Goal: Transaction & Acquisition: Purchase product/service

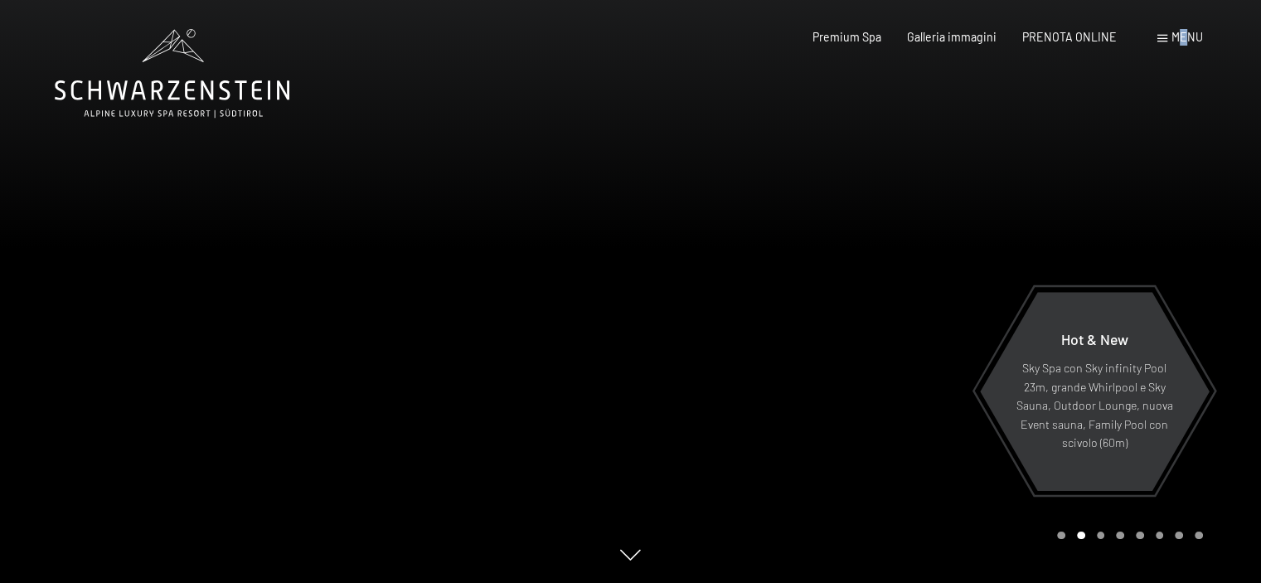
click at [1183, 35] on span "Menu" at bounding box center [1186, 37] width 31 height 14
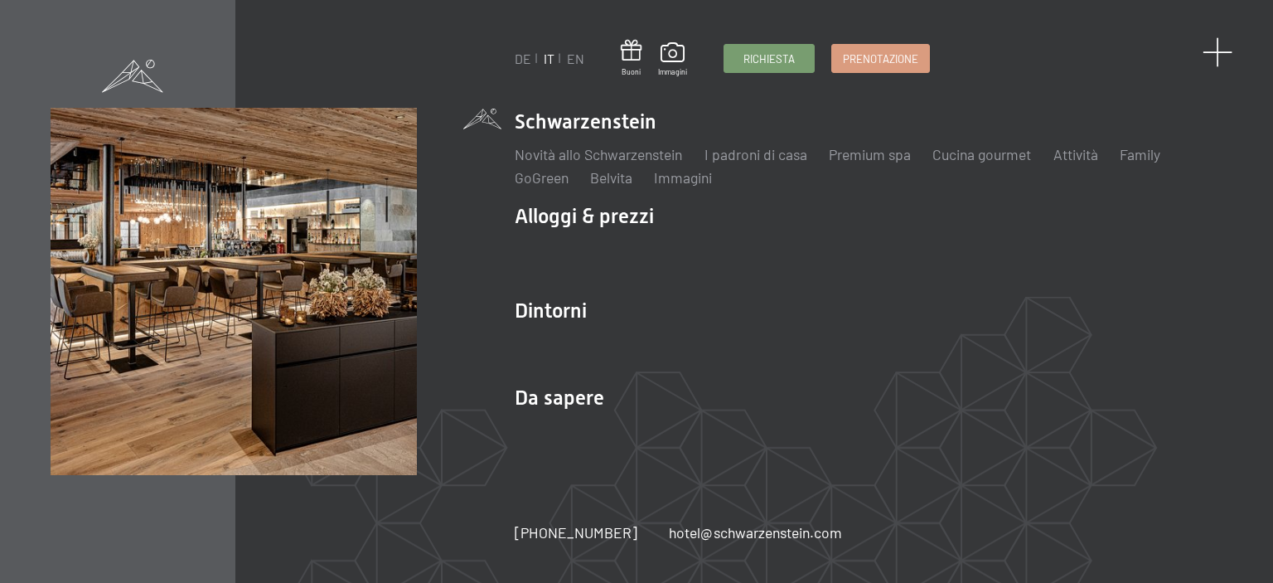
click at [1221, 49] on span at bounding box center [1218, 52] width 31 height 31
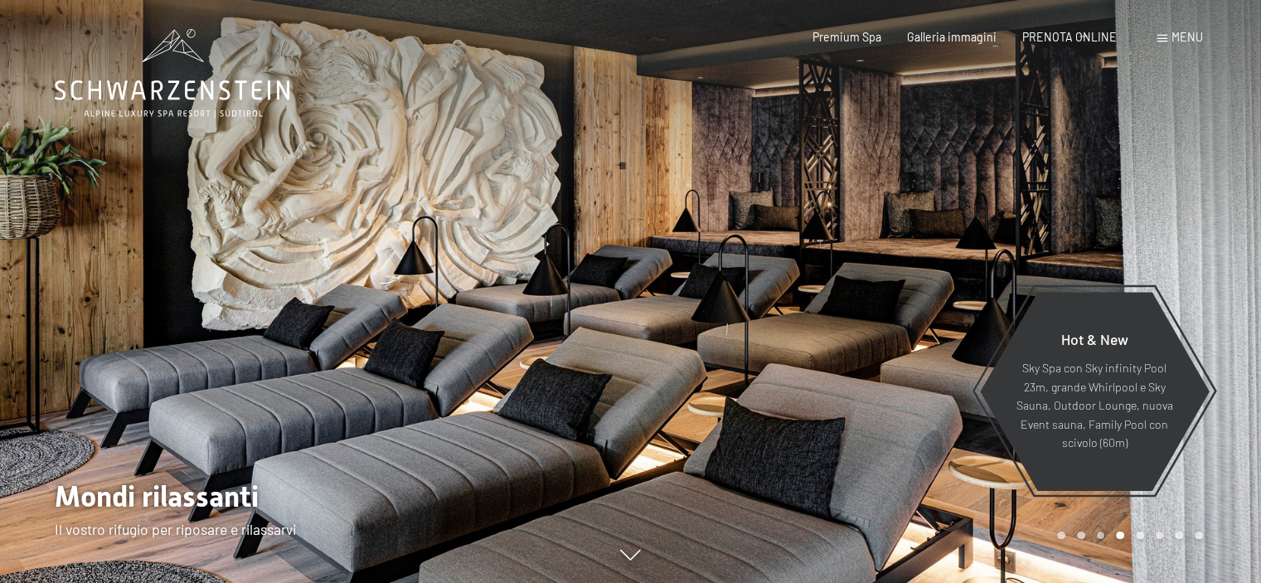
click at [1168, 37] on div "Menu" at bounding box center [1180, 37] width 46 height 17
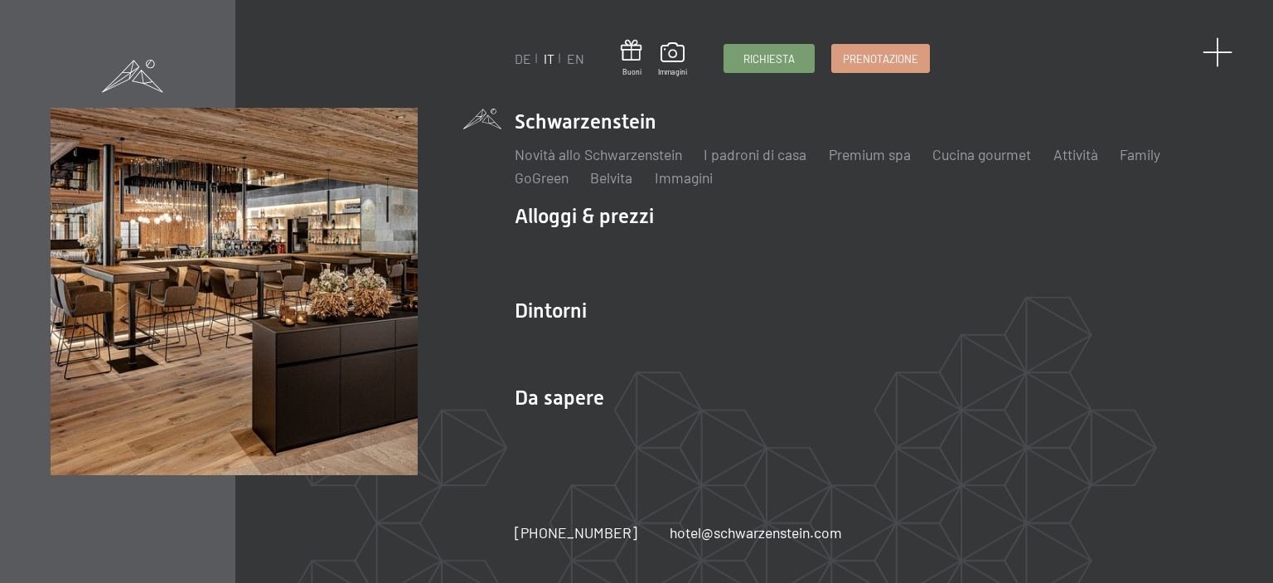
click at [1226, 52] on span at bounding box center [1218, 52] width 31 height 31
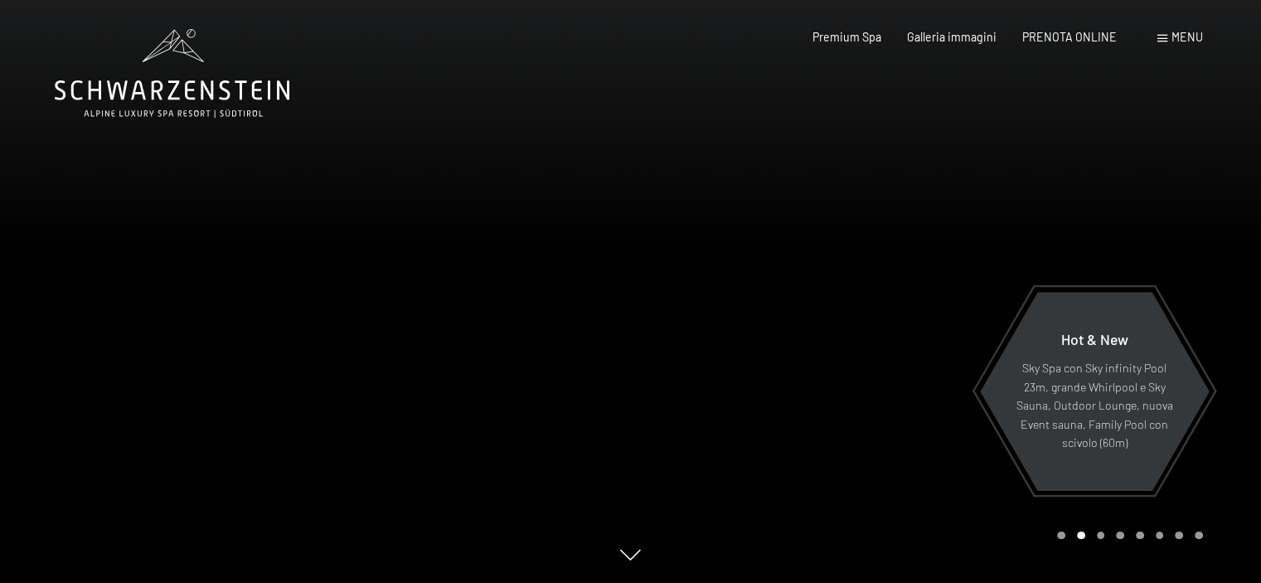
click at [1169, 32] on div "Menu" at bounding box center [1180, 37] width 46 height 17
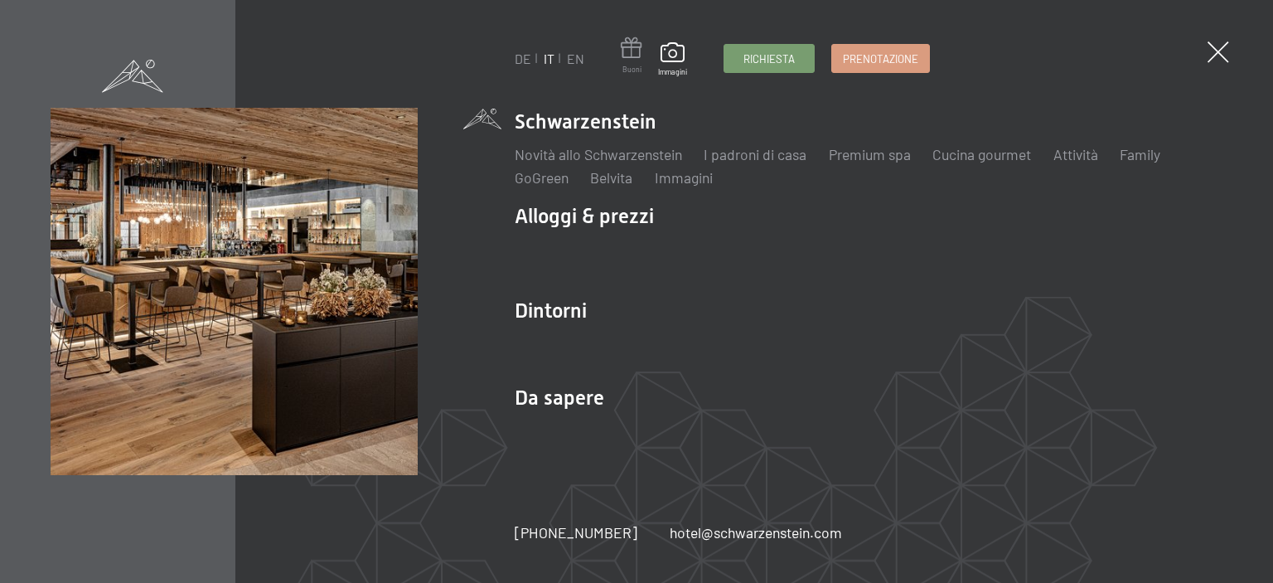
click at [625, 54] on span at bounding box center [632, 50] width 22 height 27
click at [633, 51] on span at bounding box center [632, 50] width 22 height 27
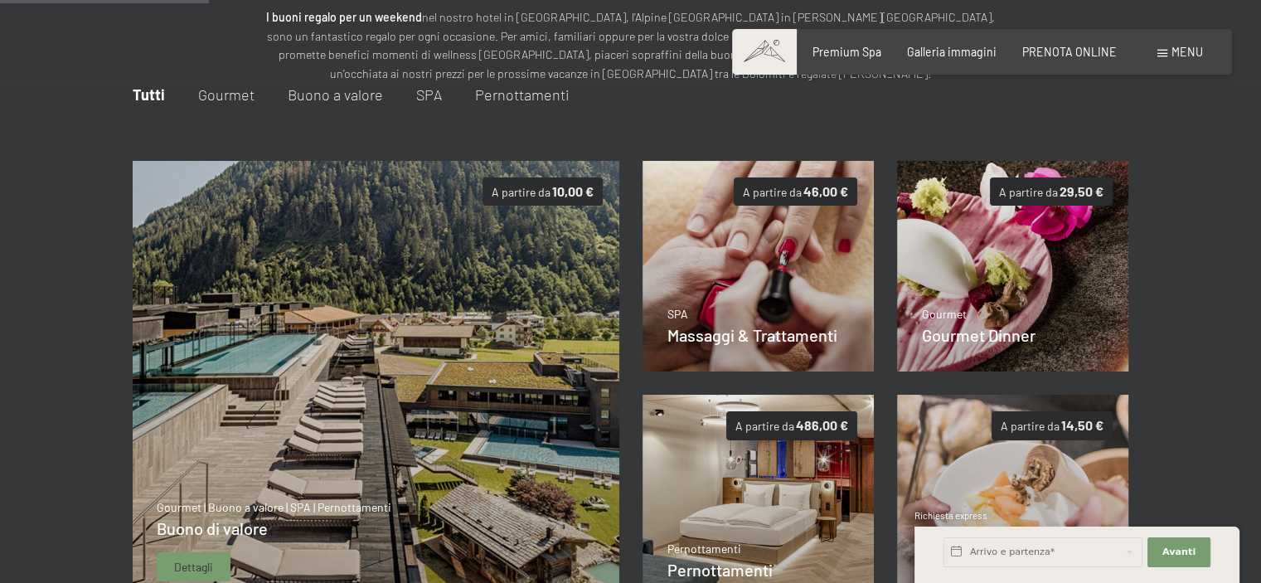
scroll to position [284, 0]
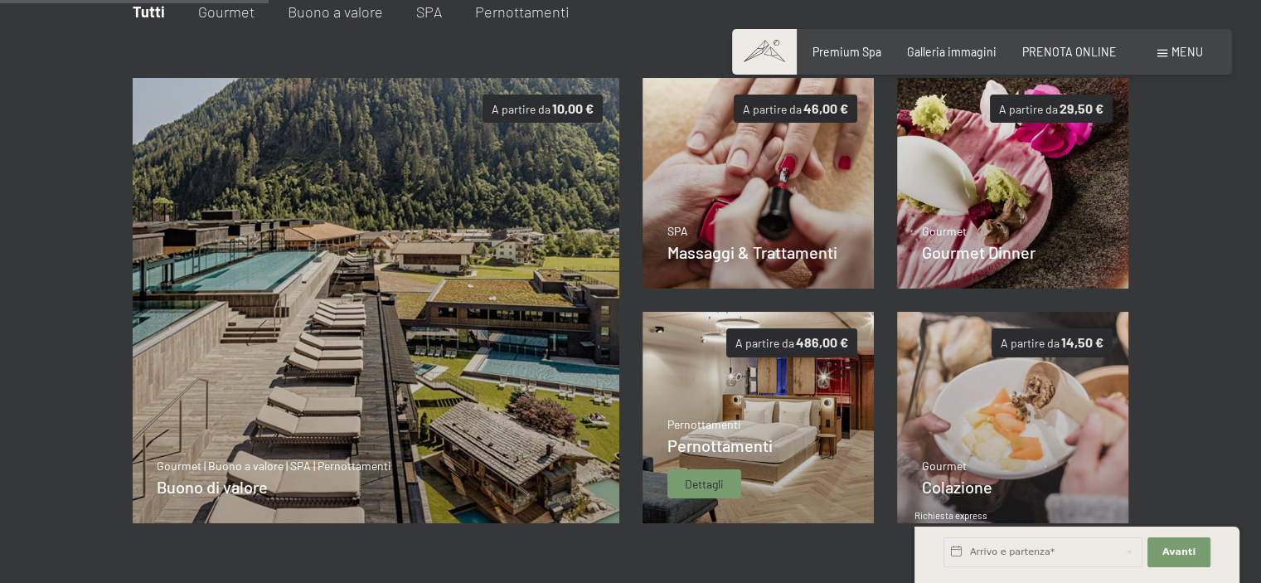
click at [707, 487] on span "Dettagli" at bounding box center [704, 484] width 39 height 17
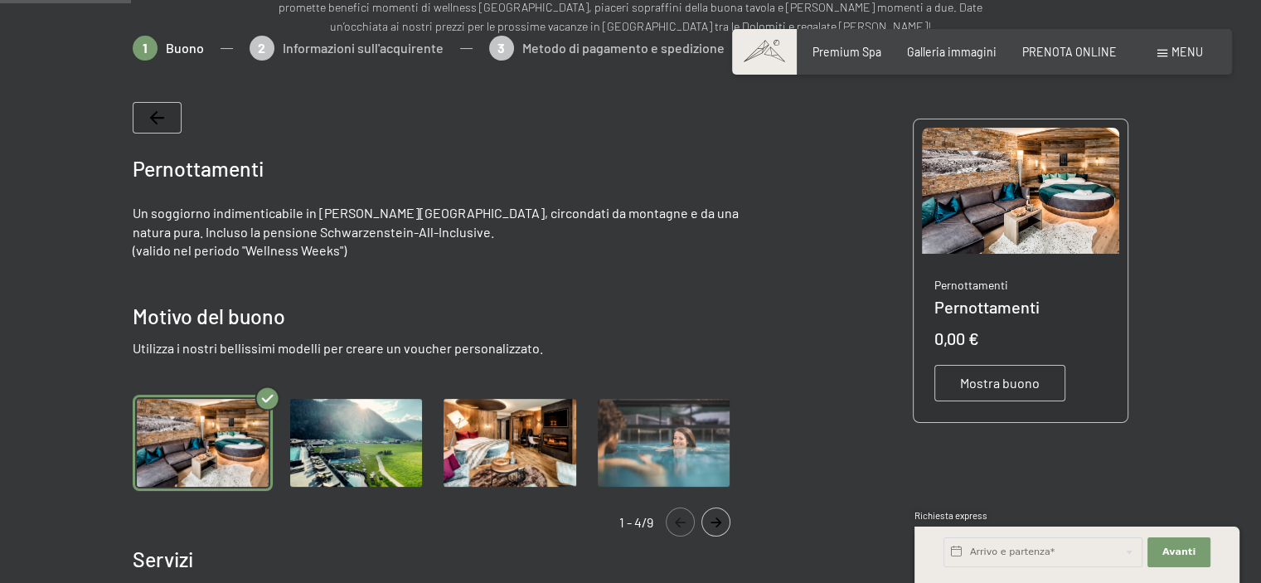
scroll to position [0, 0]
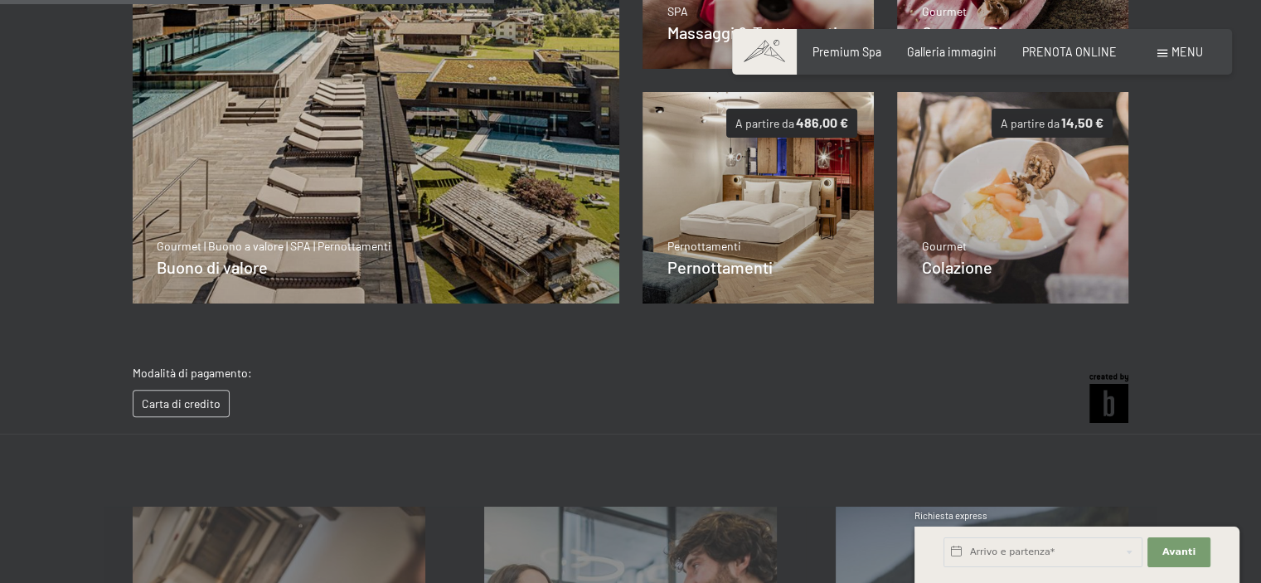
scroll to position [533, 0]
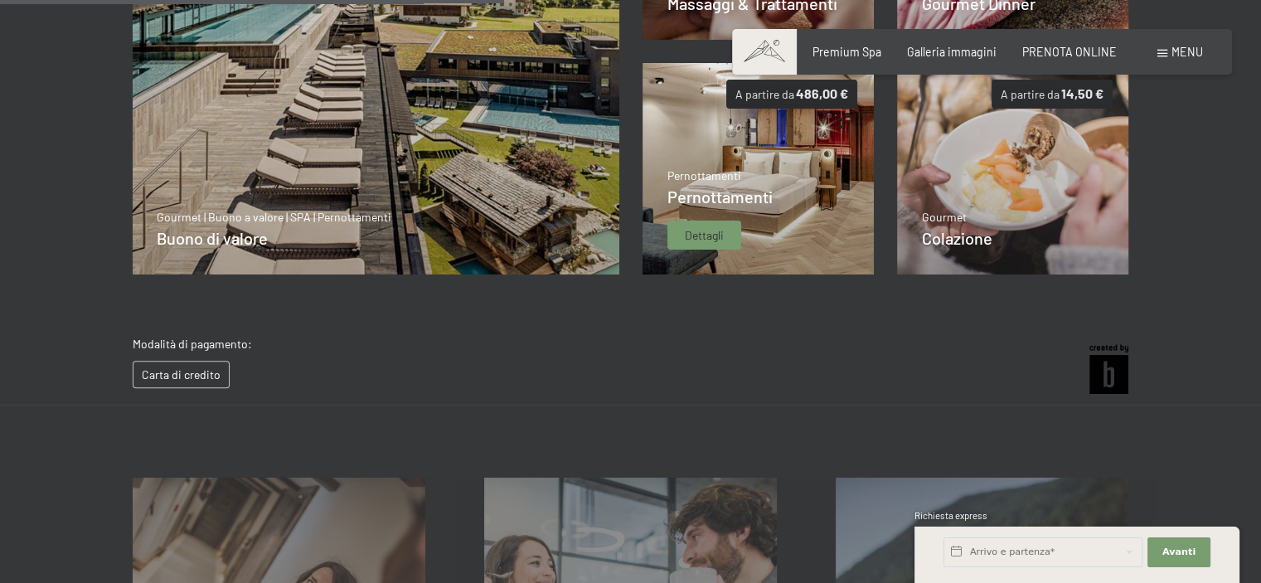
click at [682, 202] on span "Pernottamenti" at bounding box center [719, 197] width 105 height 20
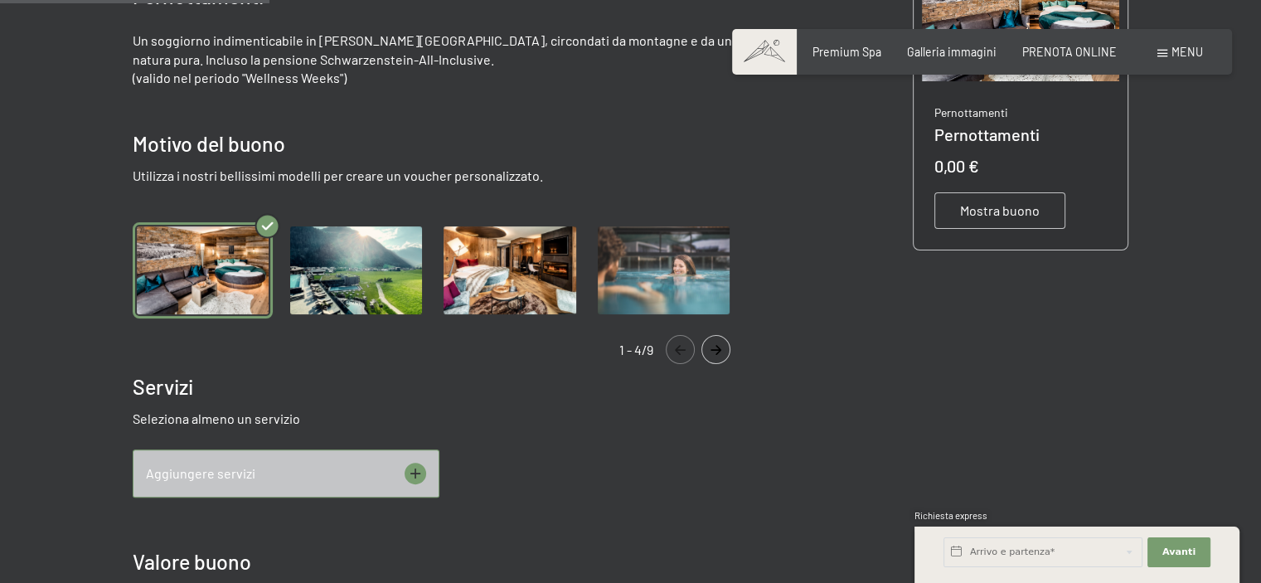
scroll to position [450, 0]
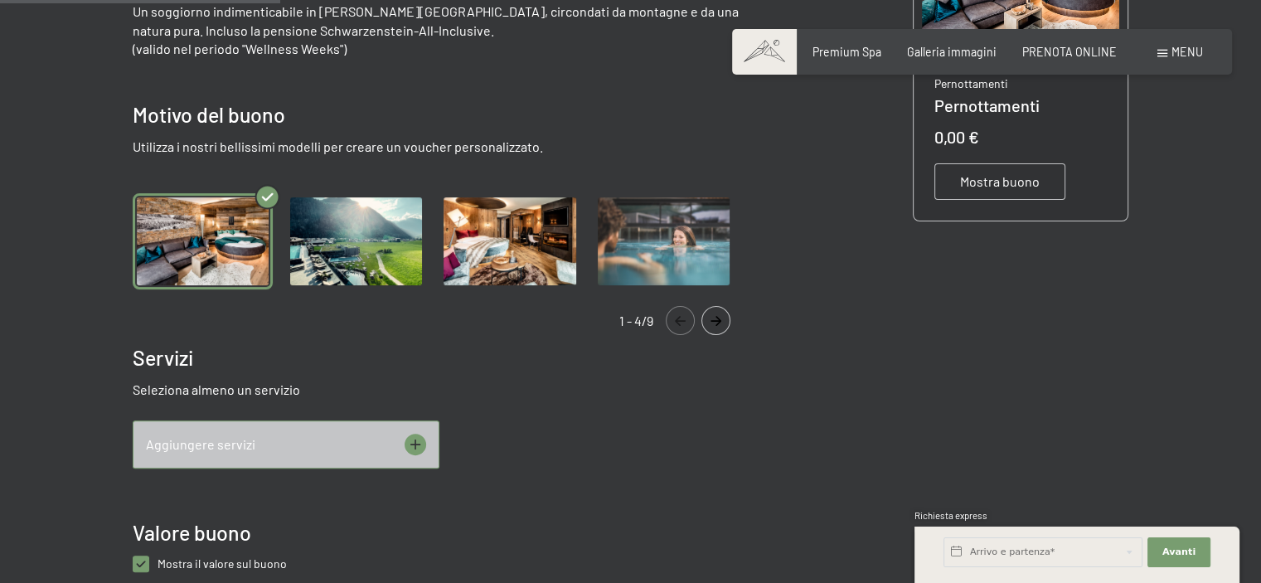
click at [363, 236] on img "Gallery" at bounding box center [356, 241] width 140 height 96
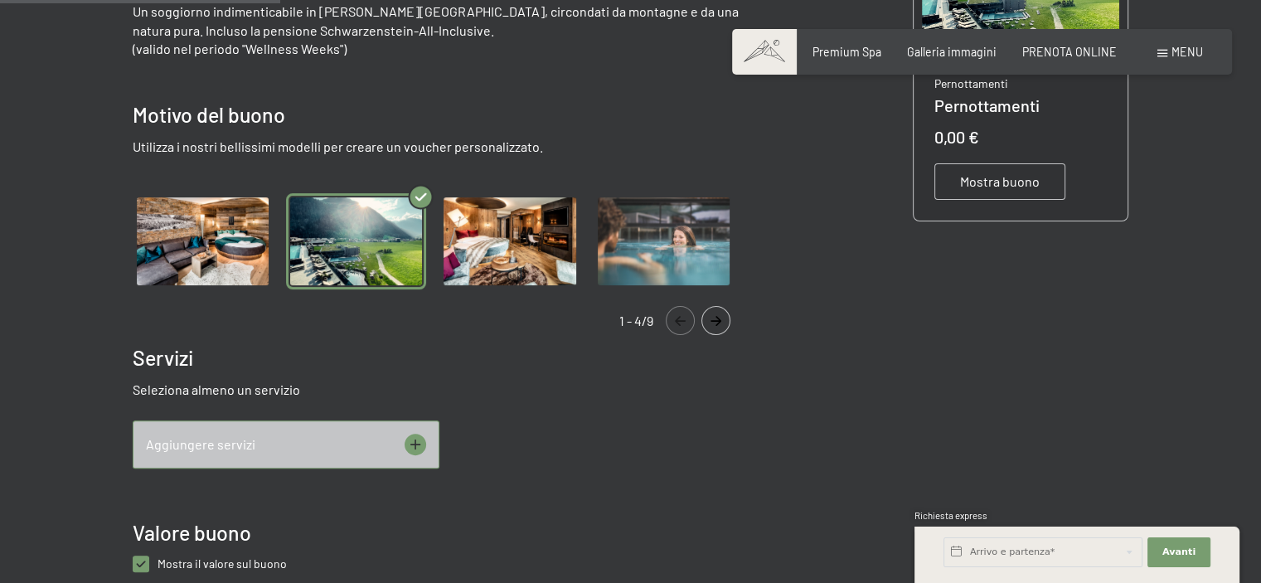
click at [195, 238] on img "Gallery" at bounding box center [203, 241] width 140 height 96
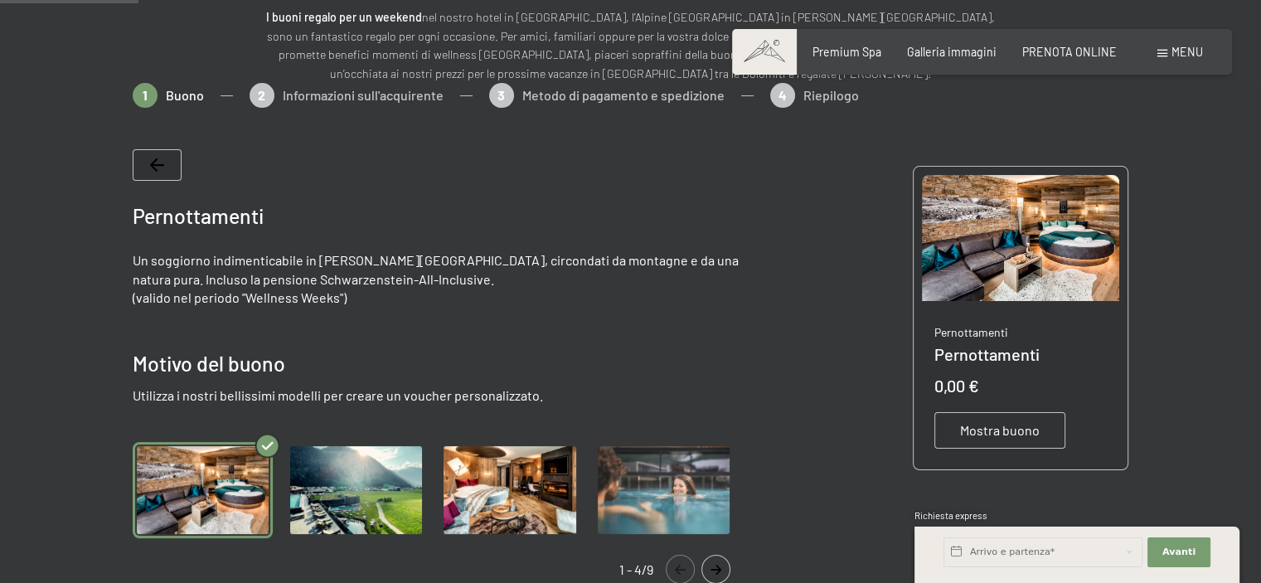
scroll to position [284, 0]
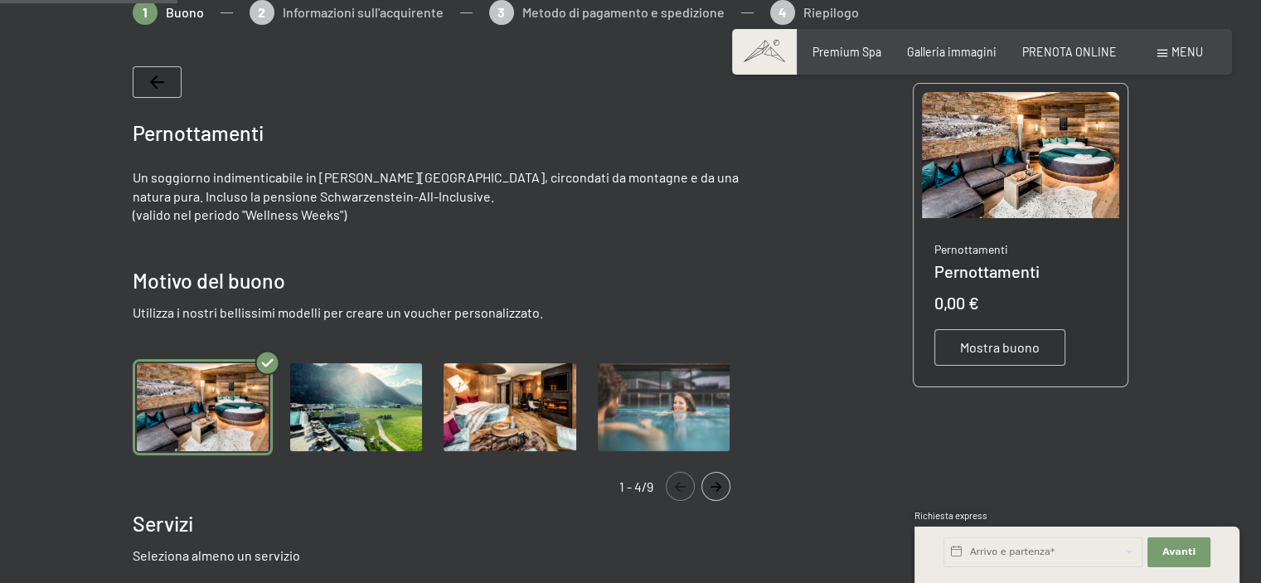
click at [325, 410] on img "Gallery" at bounding box center [356, 407] width 140 height 96
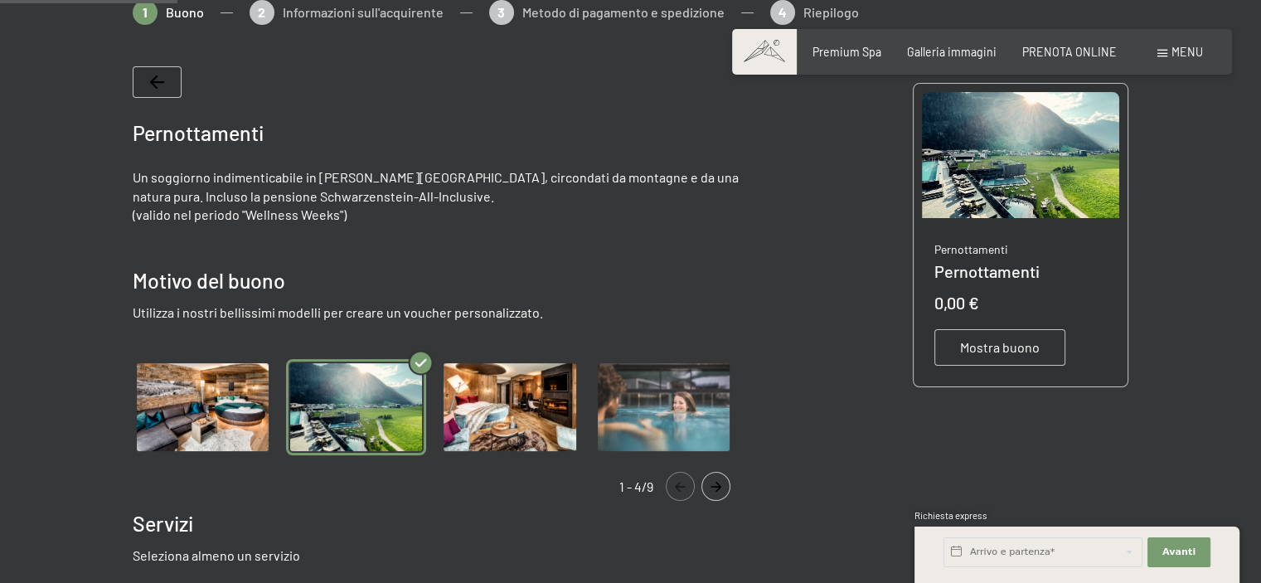
click at [190, 418] on img "Gallery" at bounding box center [203, 407] width 140 height 96
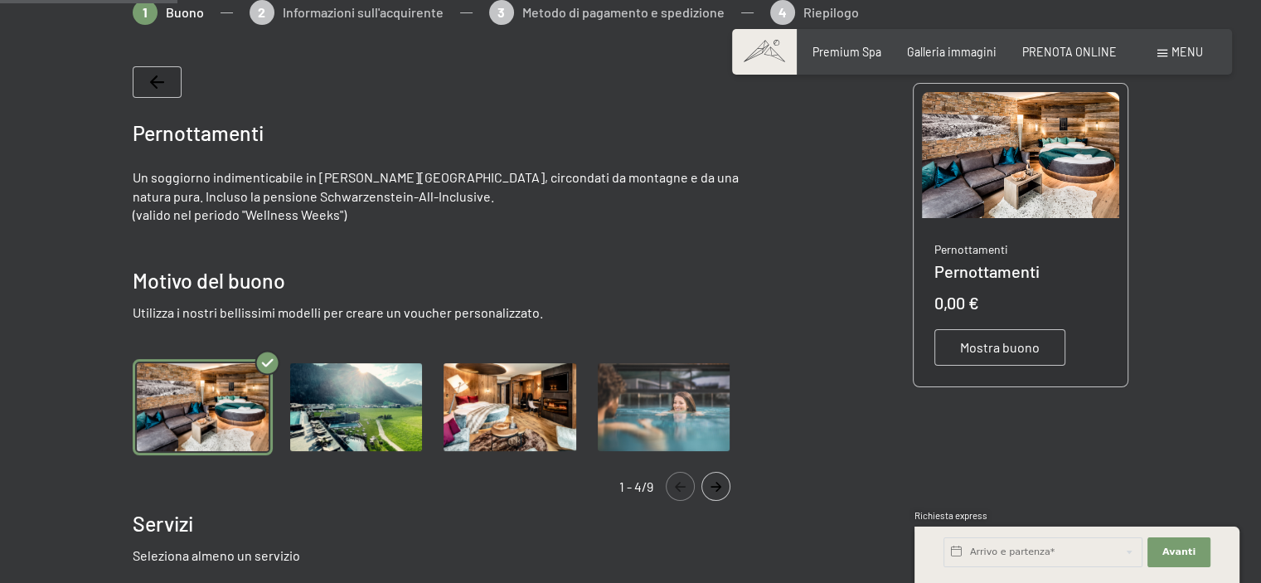
click at [345, 411] on img "Gallery" at bounding box center [356, 407] width 140 height 96
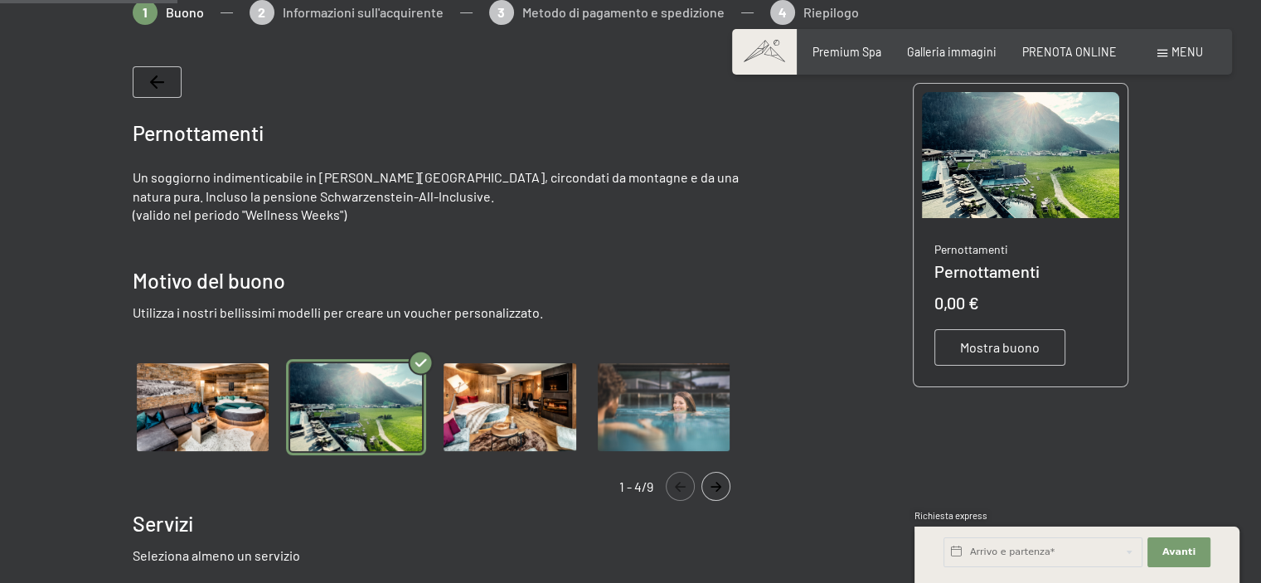
click at [536, 390] on img "Gallery" at bounding box center [509, 407] width 140 height 96
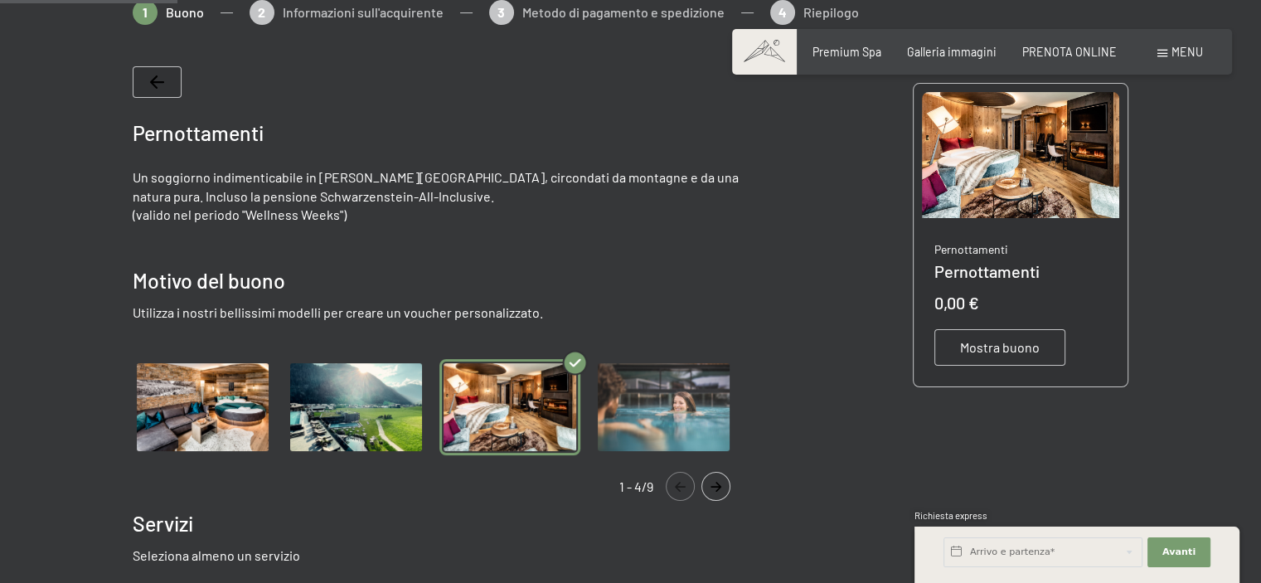
click at [676, 400] on img "Gallery" at bounding box center [663, 407] width 140 height 96
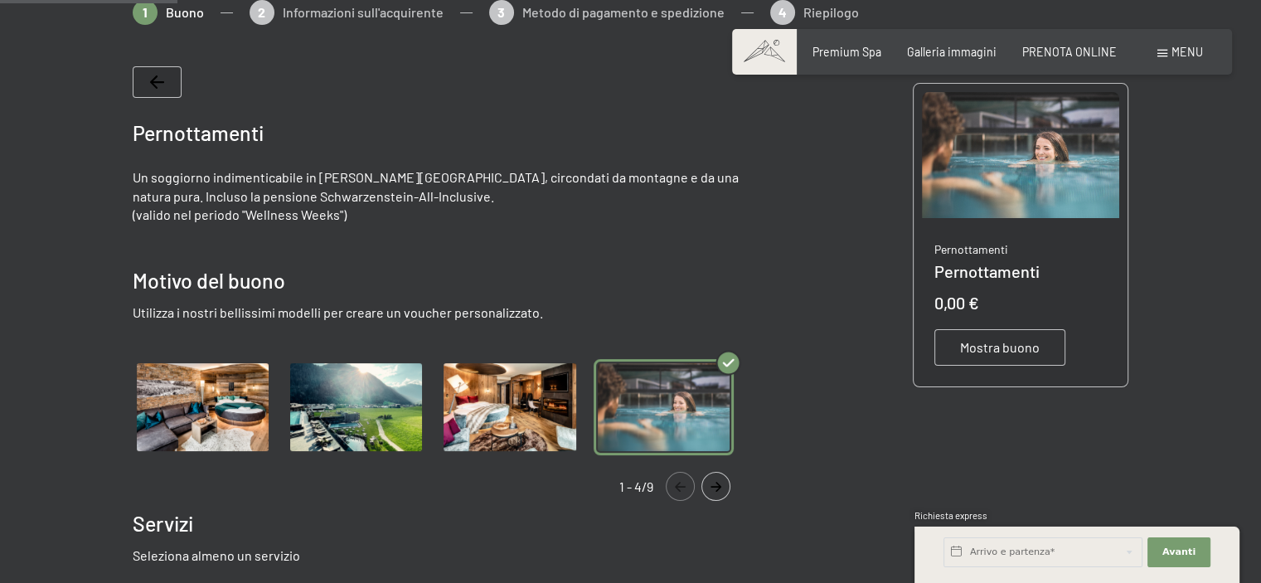
click at [527, 395] on img "Gallery" at bounding box center [509, 407] width 140 height 96
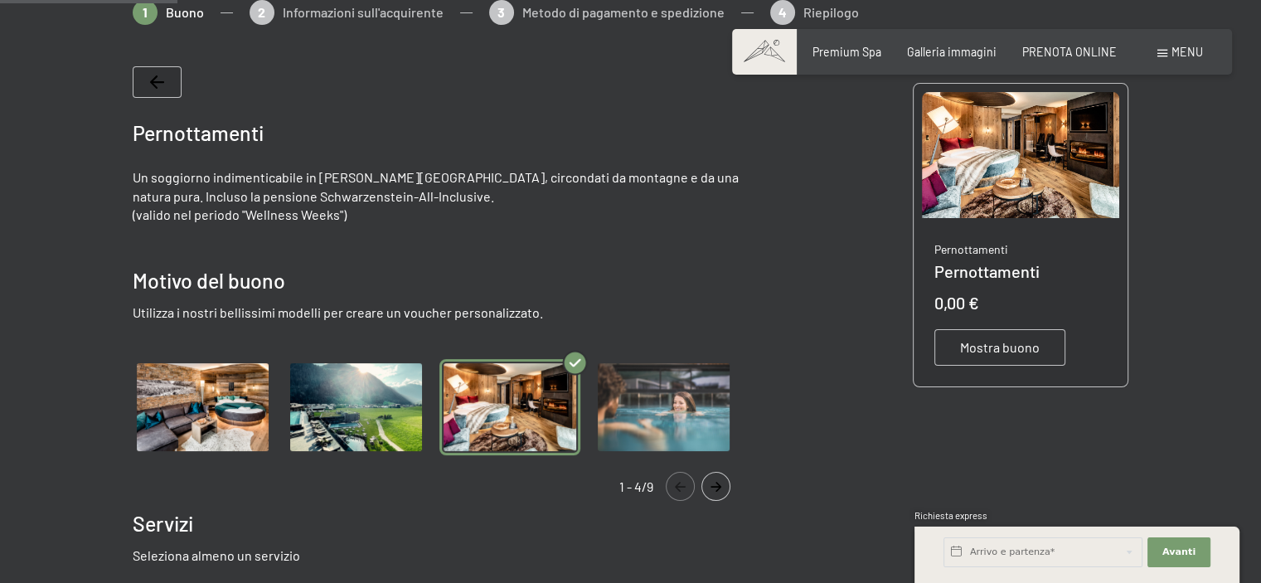
click at [353, 399] on img "Gallery" at bounding box center [356, 407] width 140 height 96
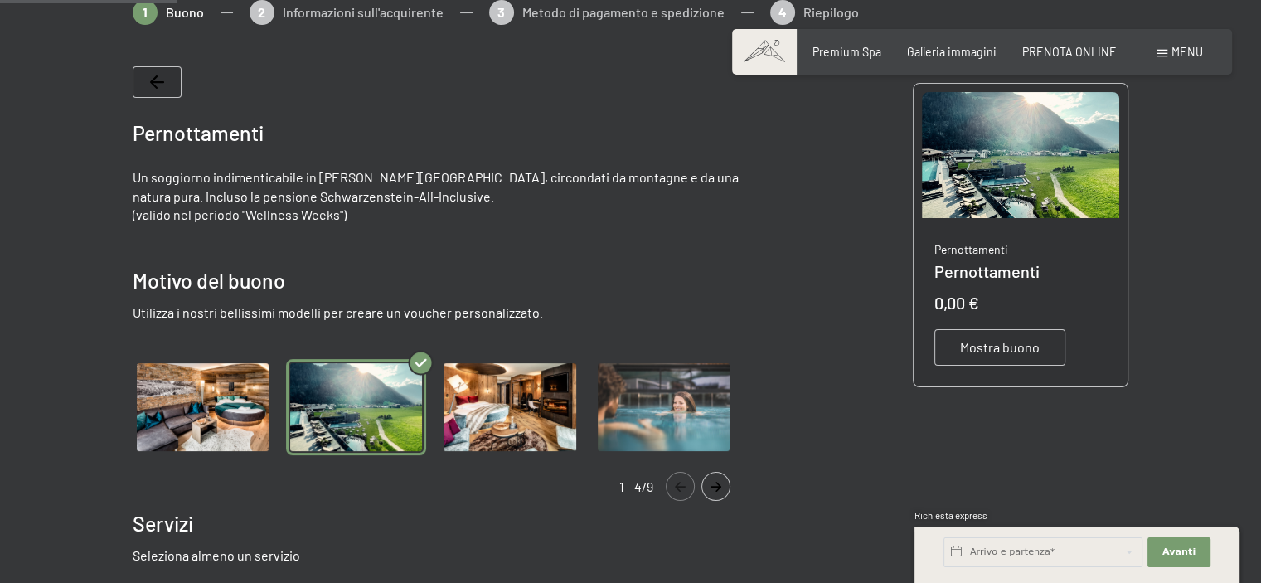
click at [507, 399] on img "Gallery" at bounding box center [509, 407] width 140 height 96
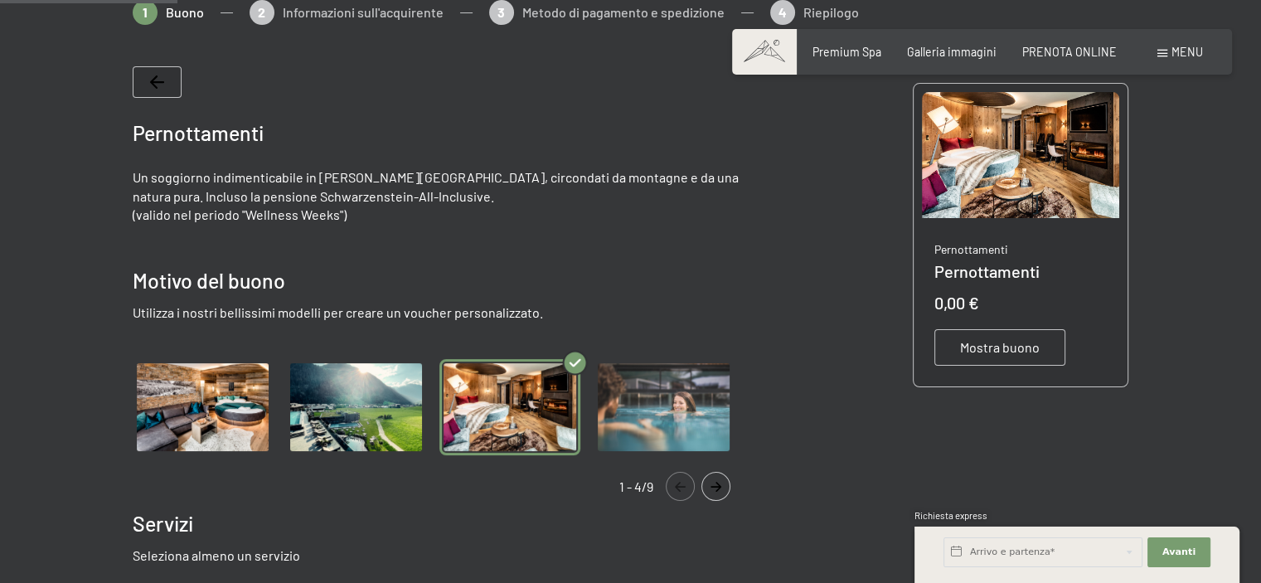
click at [188, 407] on img "Gallery" at bounding box center [203, 407] width 140 height 96
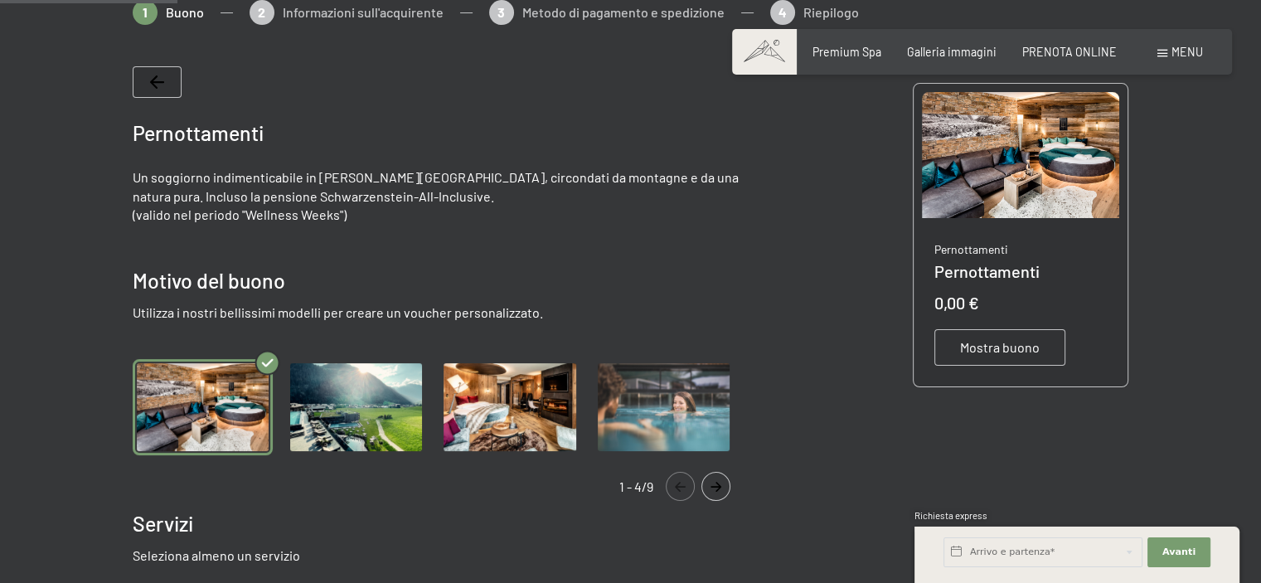
click at [355, 417] on img "Gallery" at bounding box center [356, 407] width 140 height 96
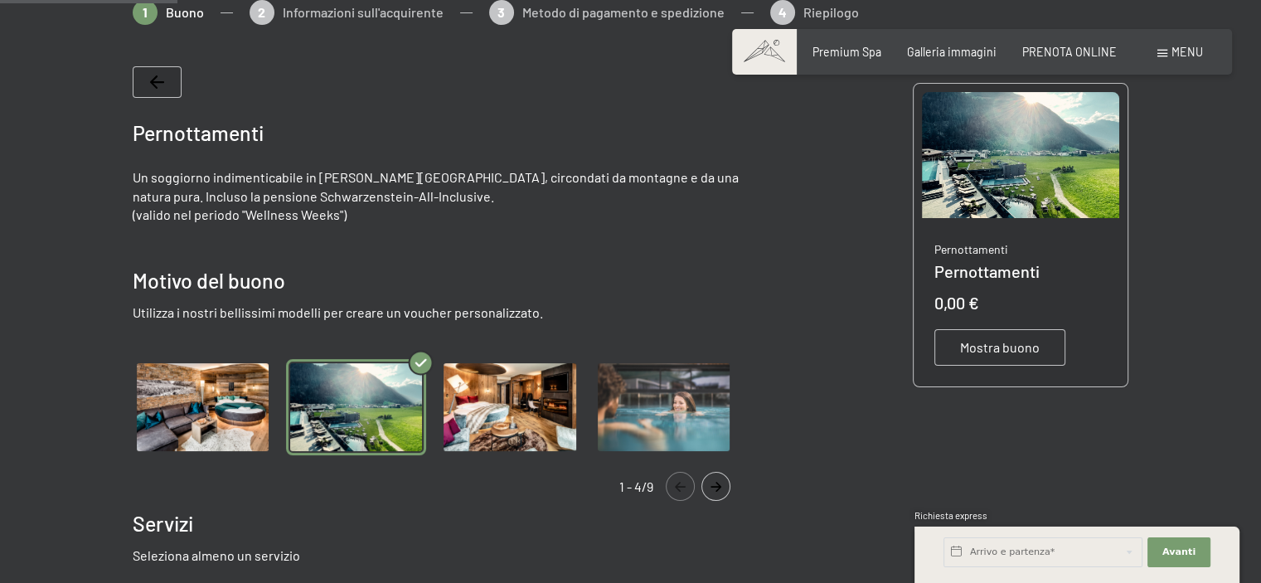
click at [504, 418] on img "Gallery" at bounding box center [509, 407] width 140 height 96
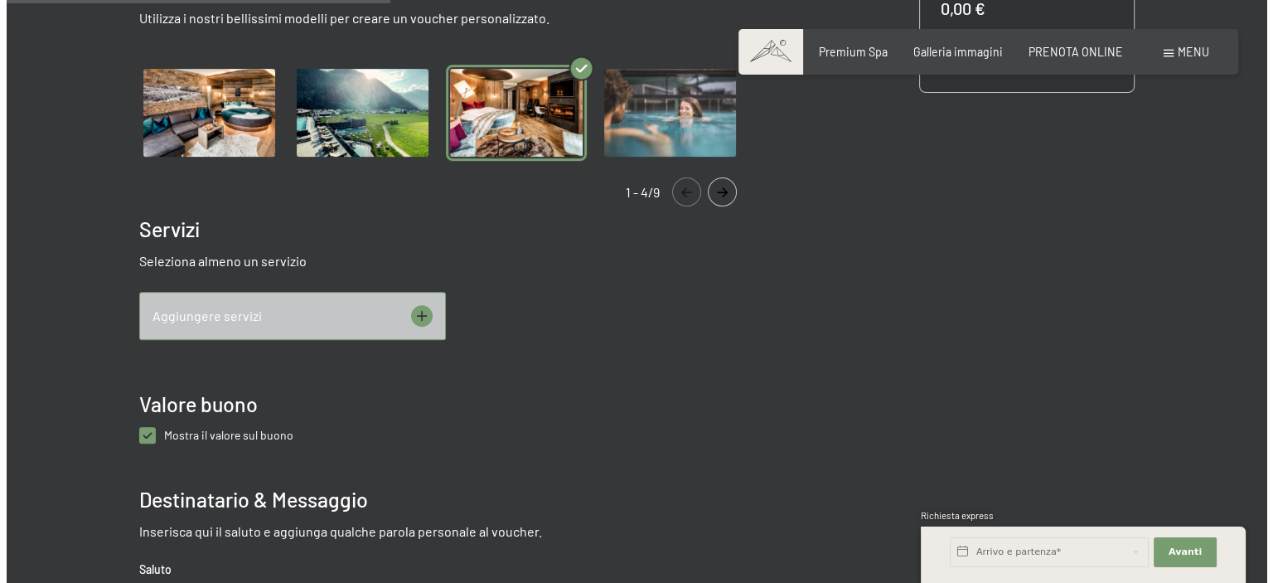
scroll to position [616, 0]
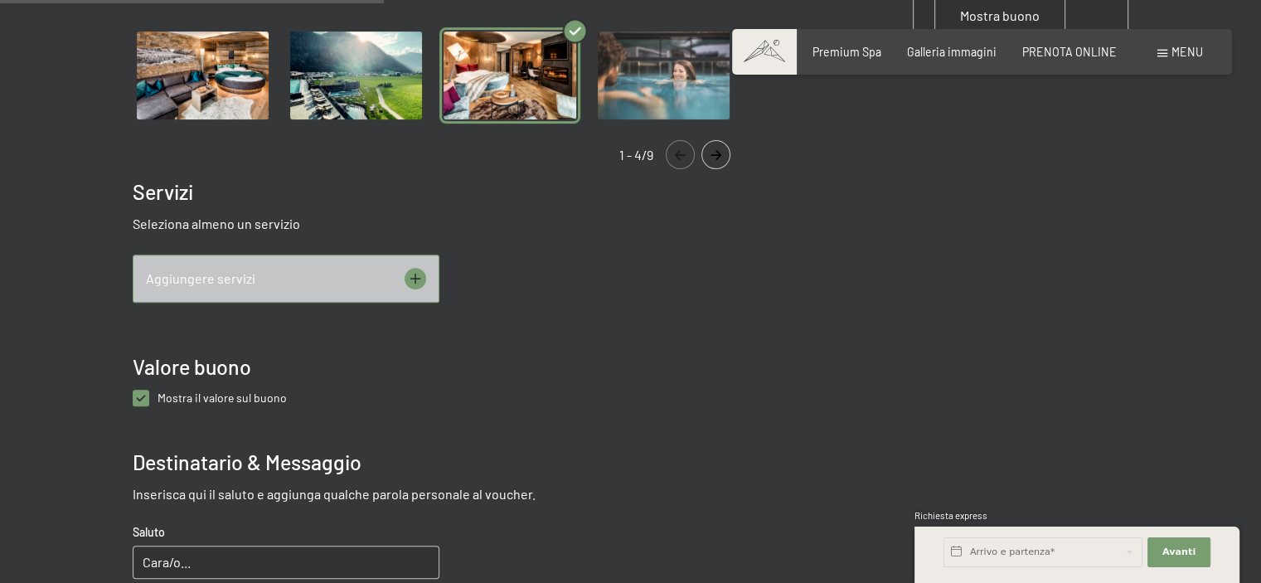
click at [414, 276] on icon at bounding box center [415, 278] width 11 height 11
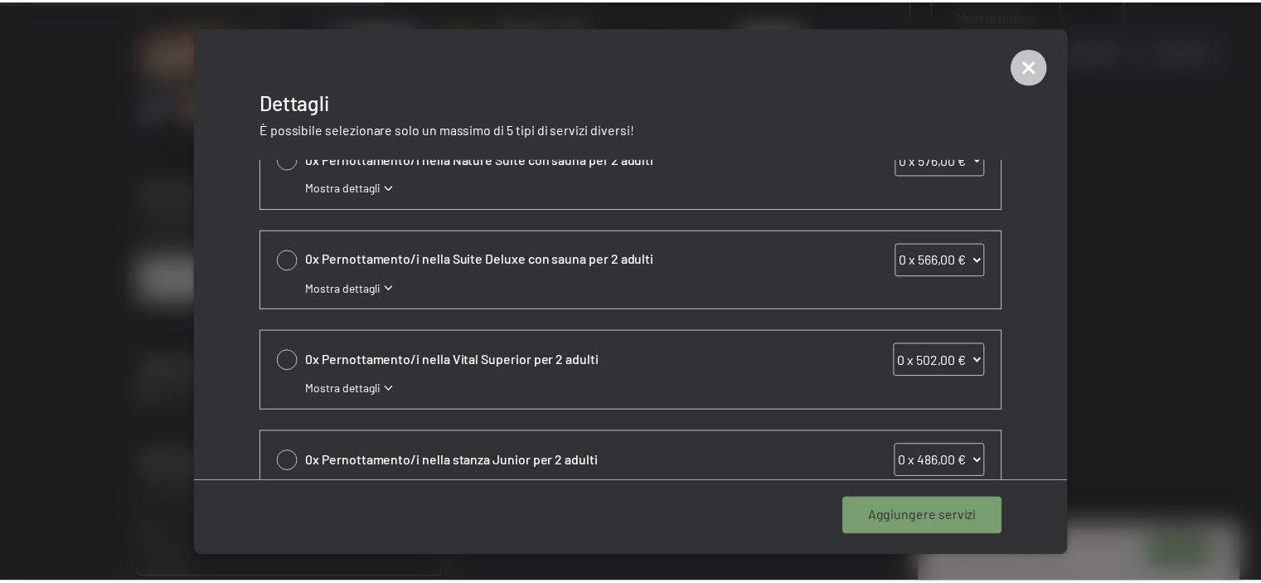
scroll to position [314, 0]
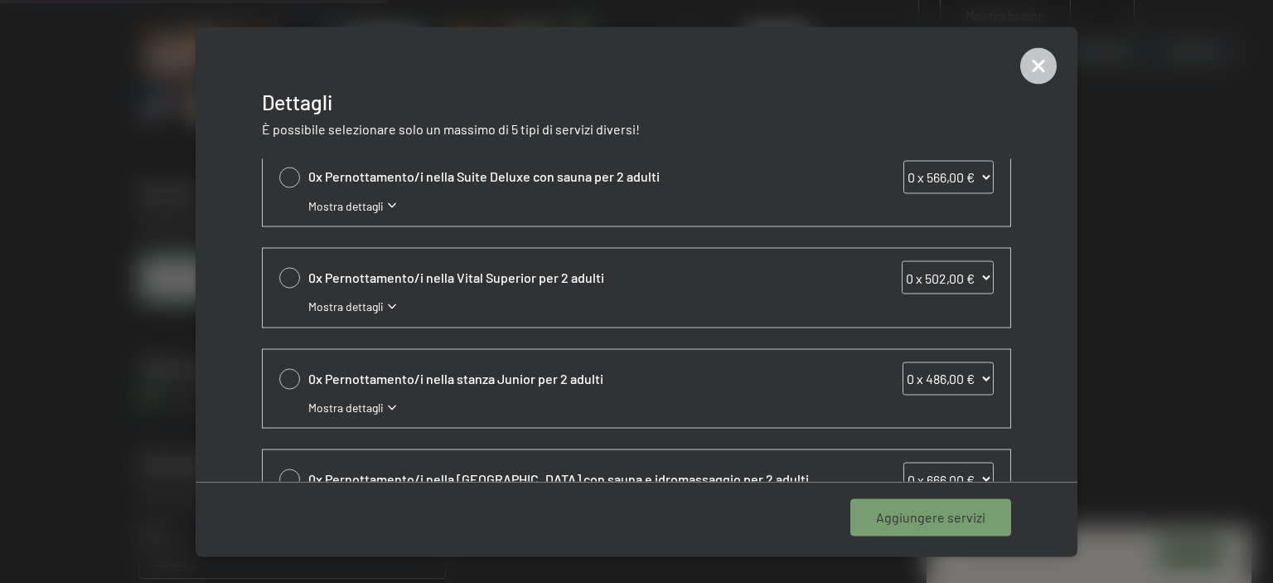
click at [281, 270] on div at bounding box center [289, 278] width 21 height 21
select select "1"
click at [891, 512] on span "Aggiungere 1 servizio" at bounding box center [923, 517] width 124 height 18
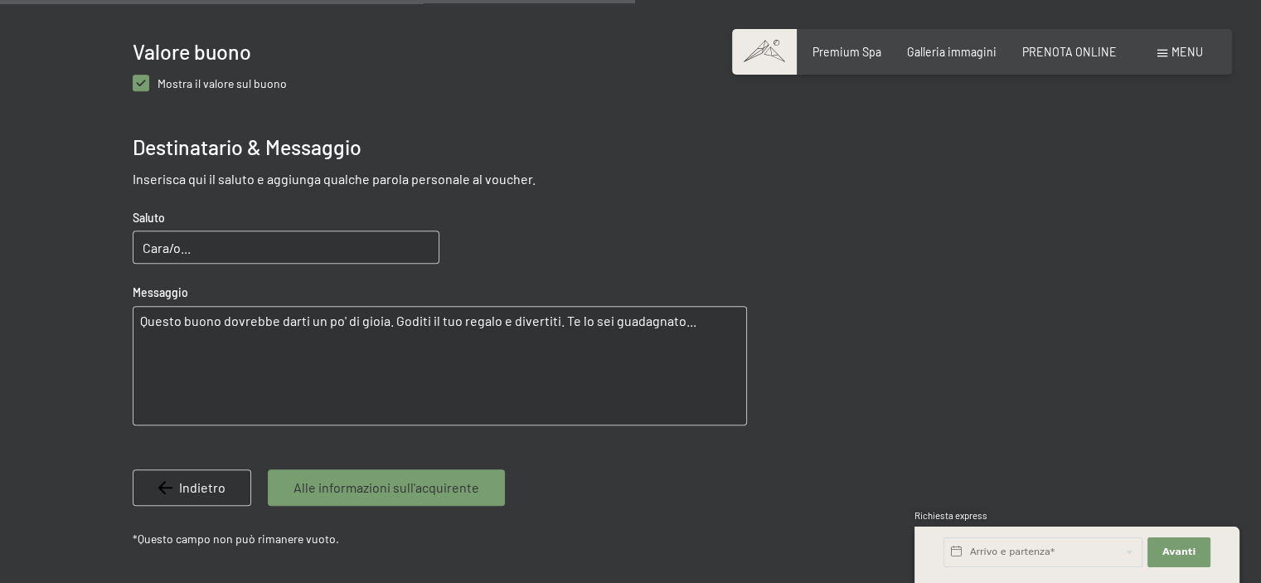
scroll to position [1113, 0]
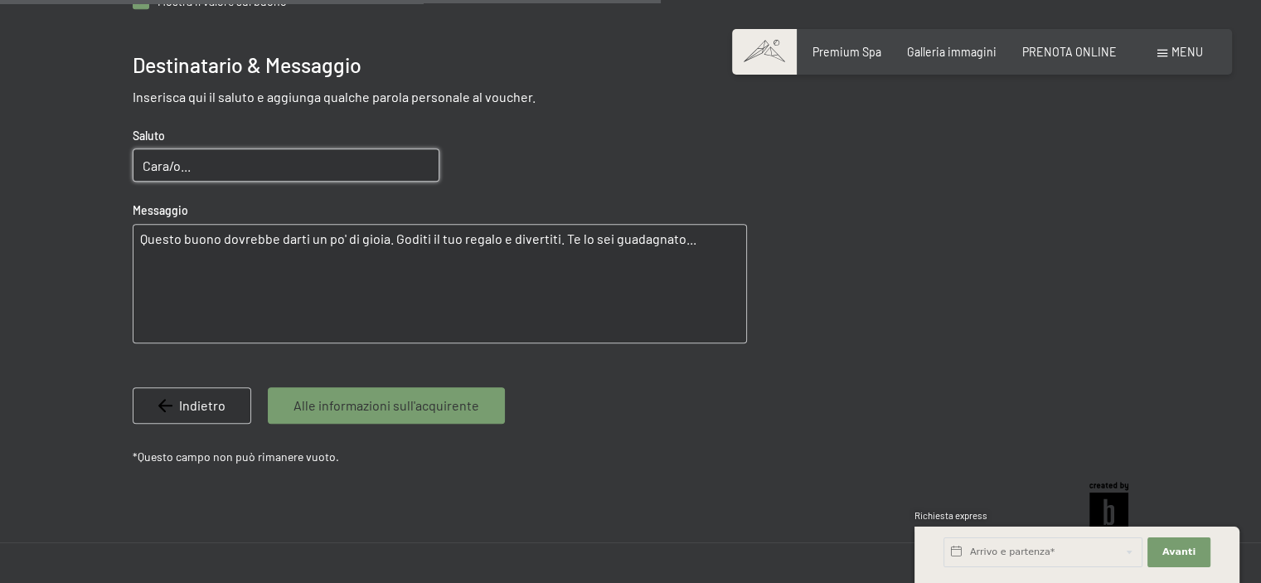
click at [192, 168] on input "Cara/o..." at bounding box center [286, 164] width 307 height 33
type input "C"
type input "Alles Gute liebe Christine"
drag, startPoint x: 701, startPoint y: 236, endPoint x: 0, endPoint y: 229, distance: 701.3
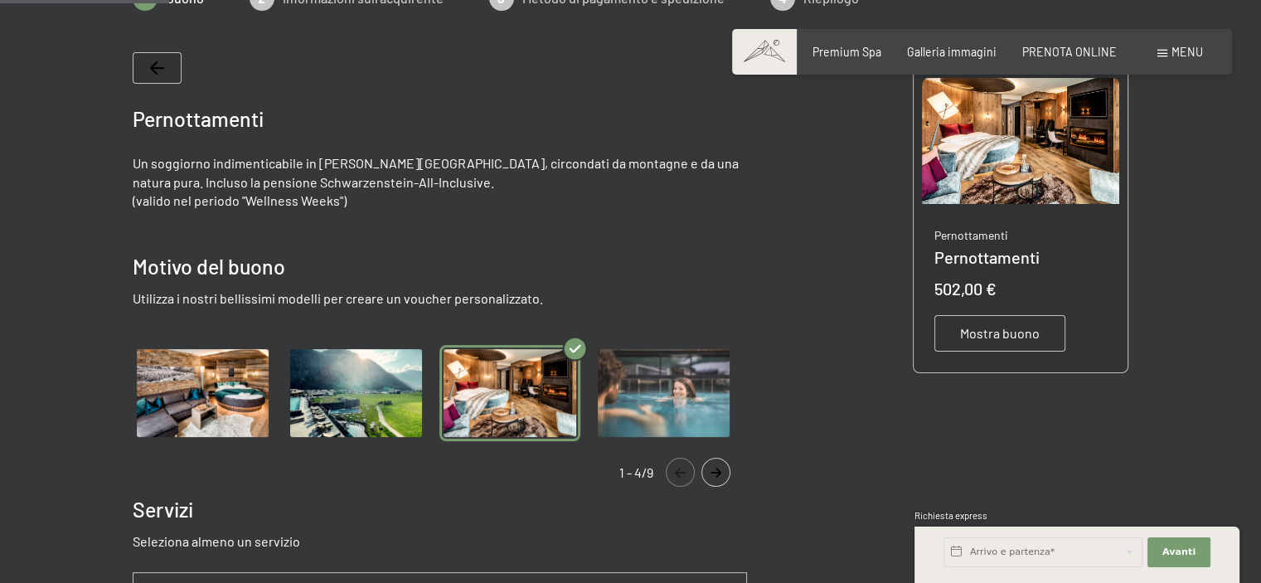
scroll to position [284, 0]
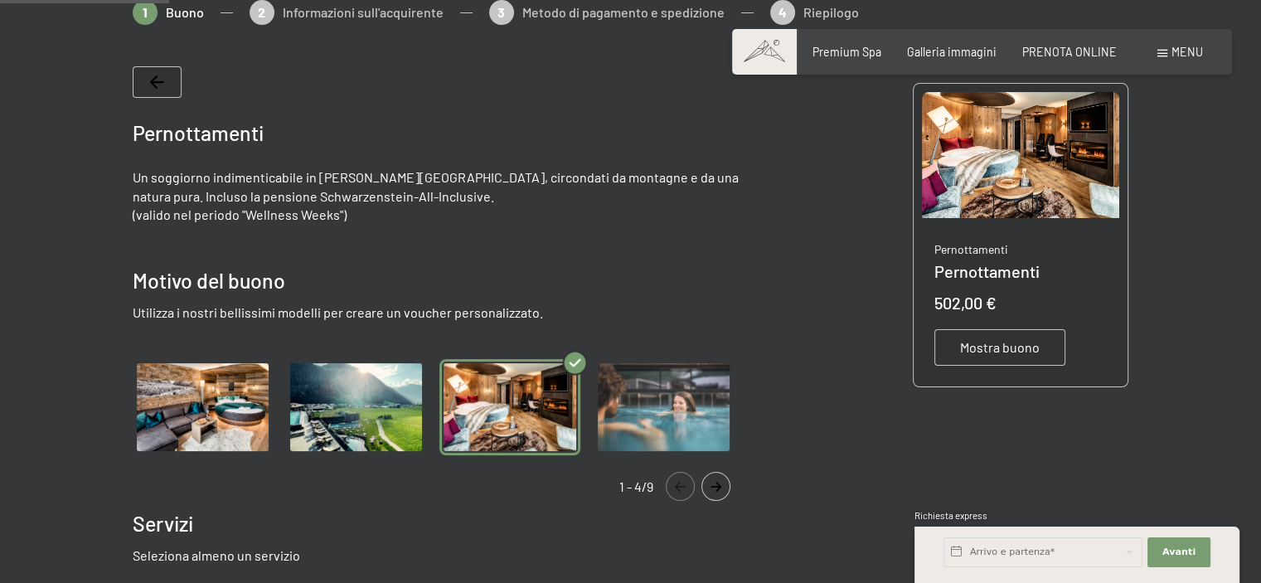
click at [1001, 341] on span "Mostra buono" at bounding box center [1000, 347] width 80 height 18
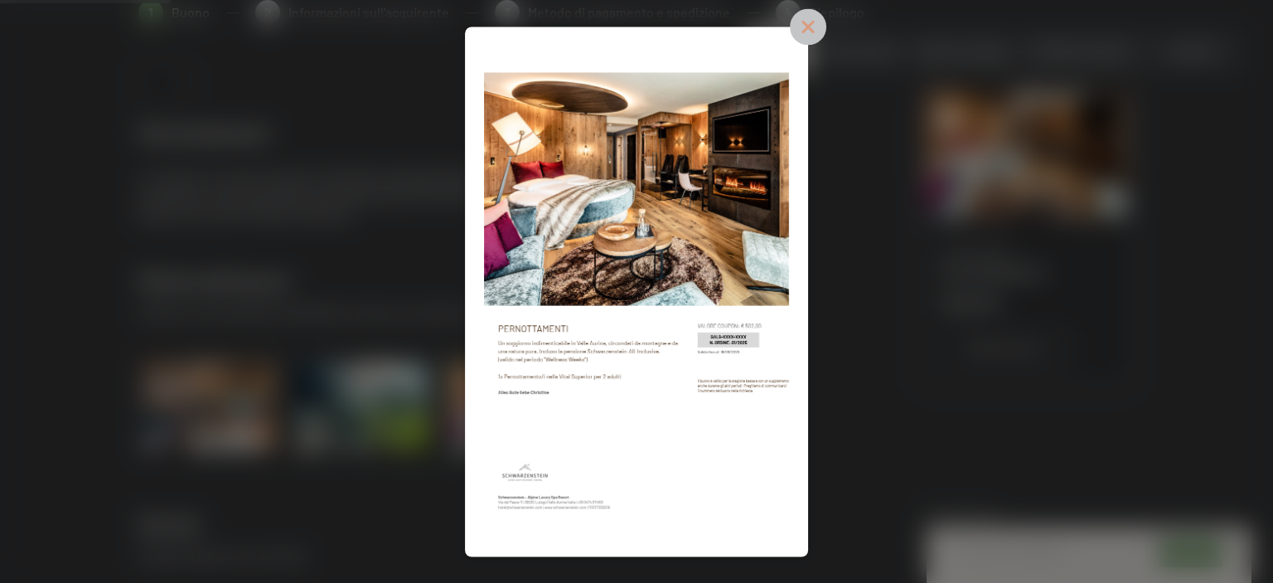
click at [816, 31] on icon at bounding box center [808, 26] width 36 height 36
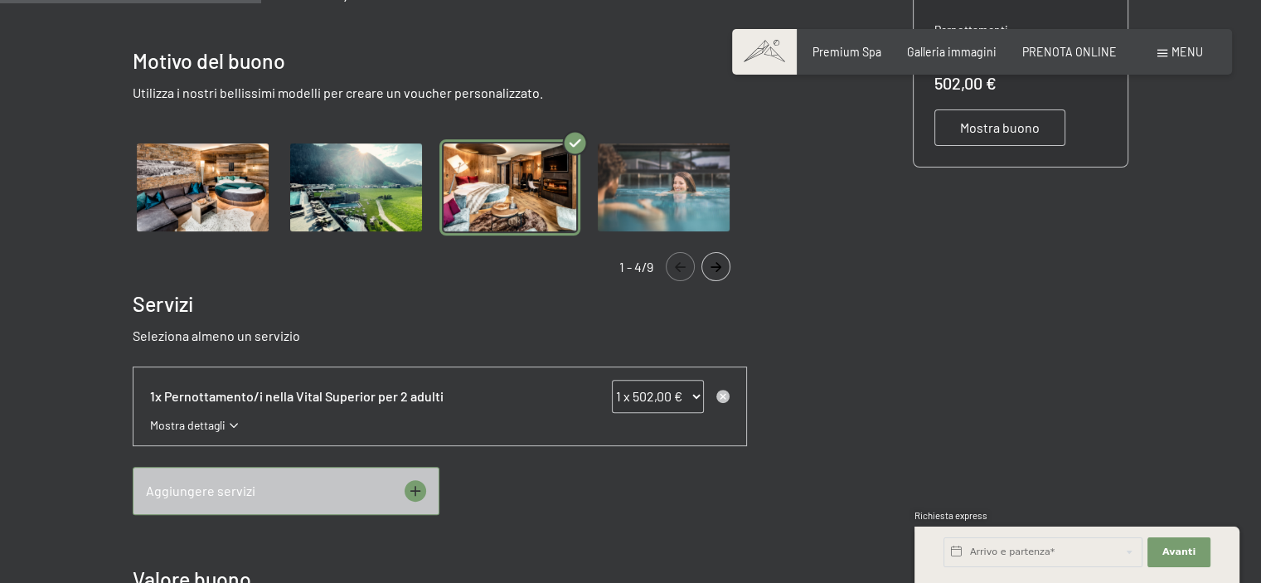
scroll to position [548, 0]
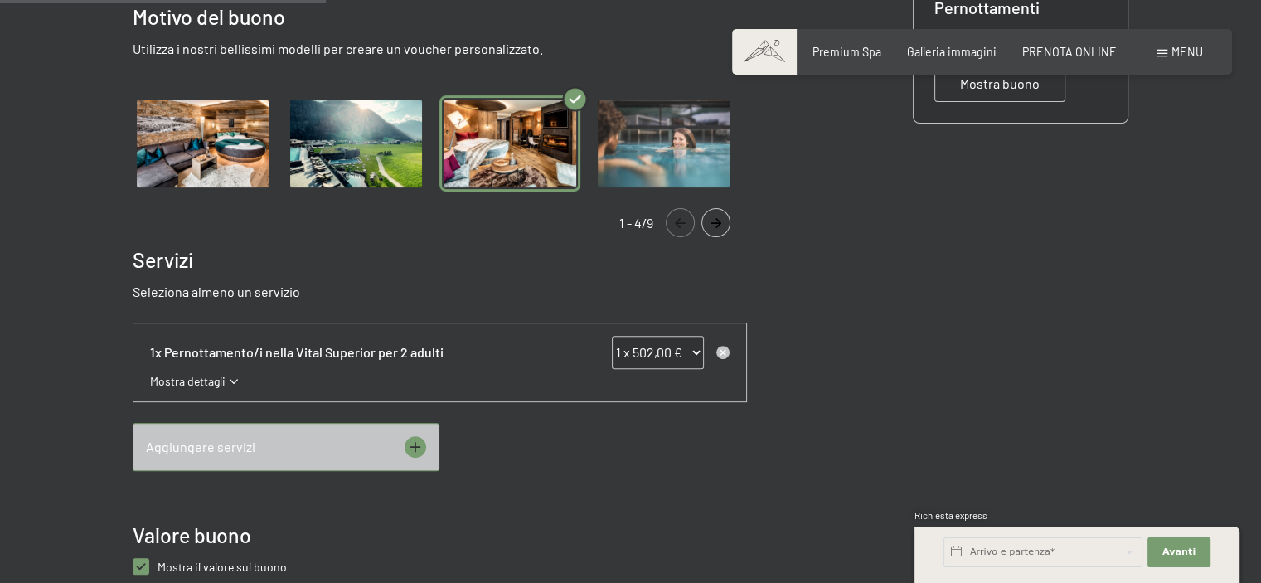
click at [711, 220] on icon "Navigate to next slide" at bounding box center [715, 223] width 27 height 10
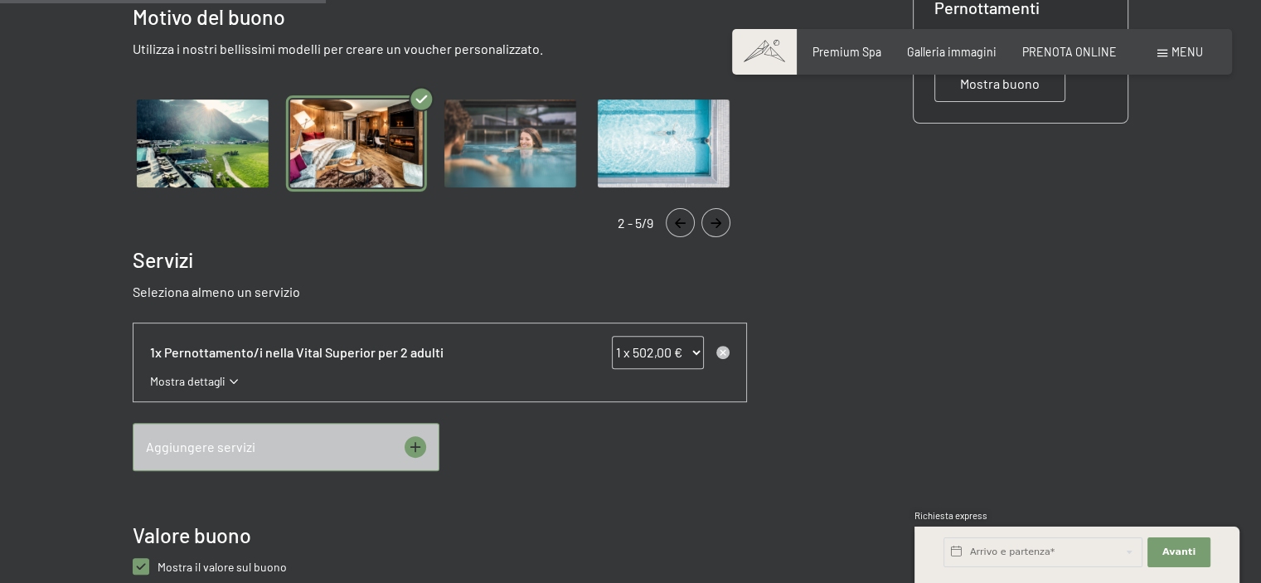
click at [711, 220] on icon "Navigate to next slide" at bounding box center [715, 223] width 27 height 10
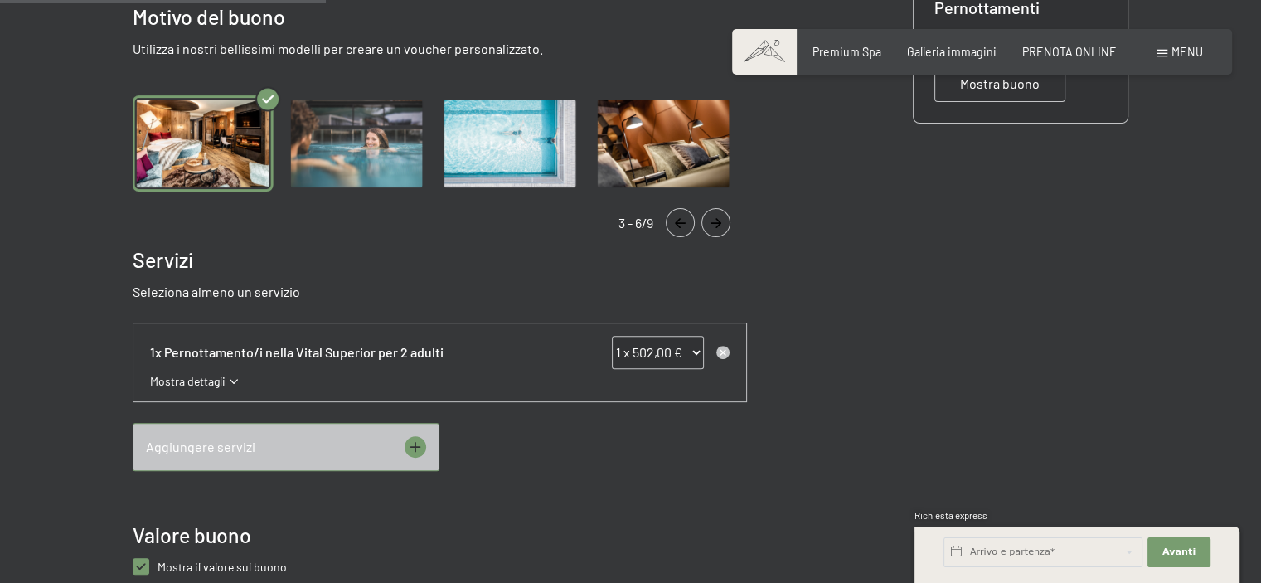
click at [711, 220] on icon "Navigate to next slide" at bounding box center [715, 223] width 27 height 10
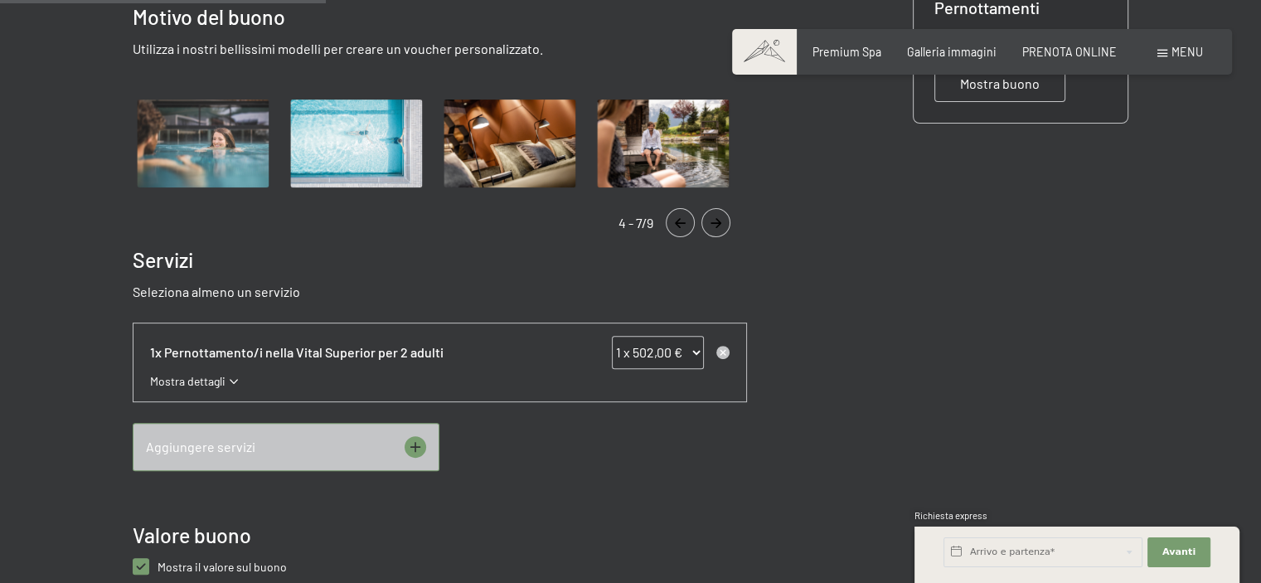
click at [711, 220] on icon "Navigate to next slide" at bounding box center [715, 223] width 27 height 10
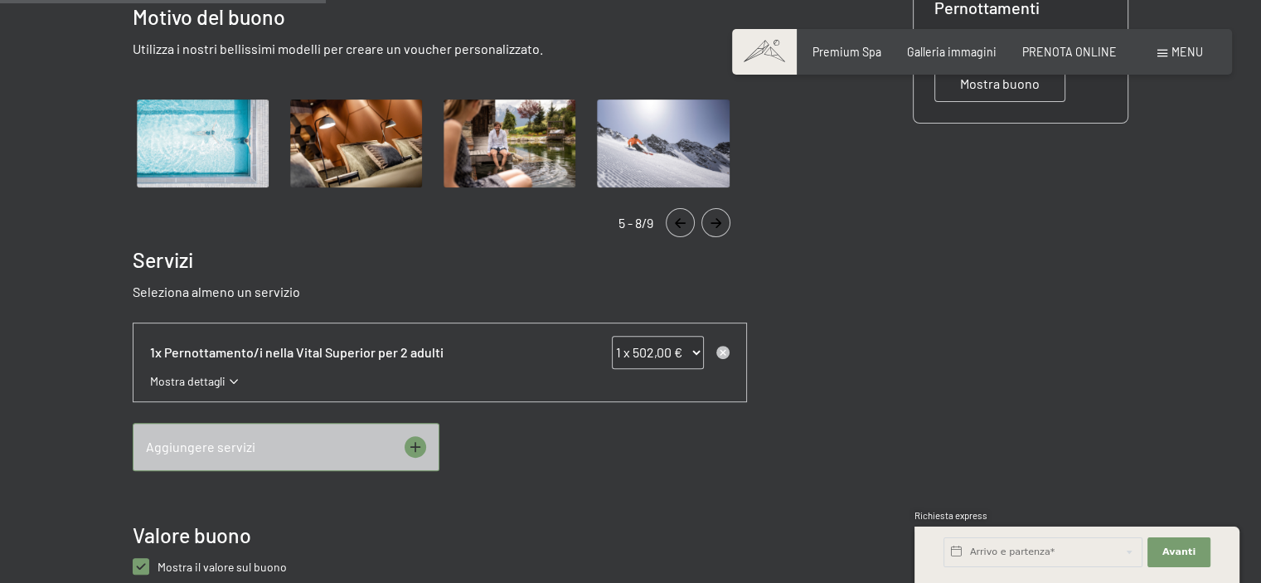
click at [711, 220] on icon "Navigate to next slide" at bounding box center [715, 223] width 27 height 10
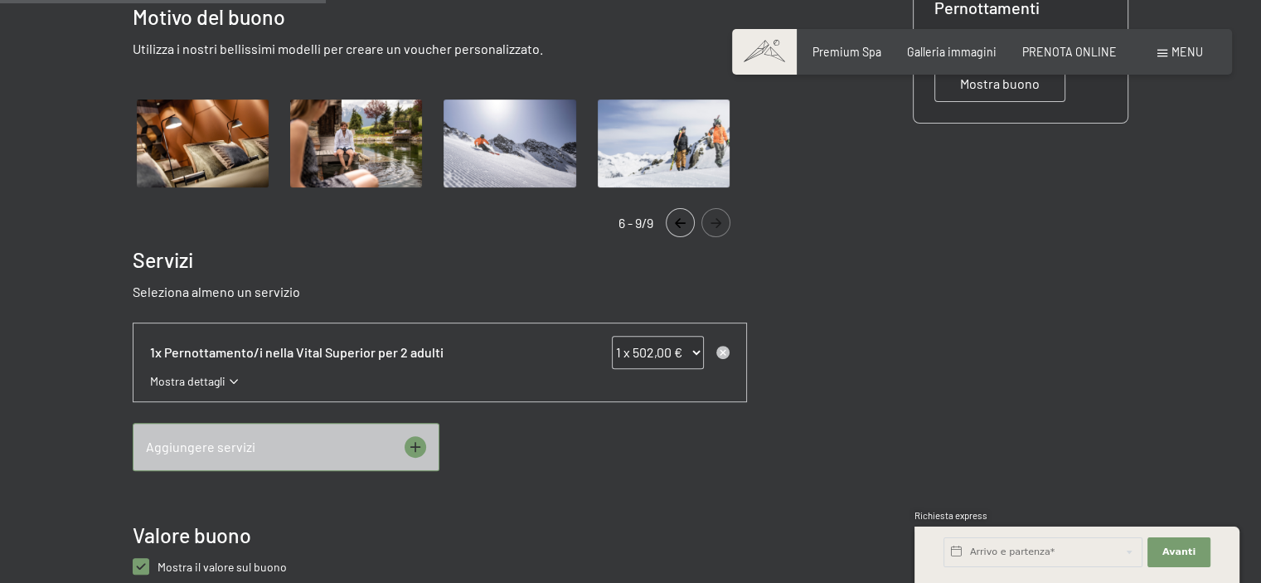
click at [711, 220] on icon "Navigate to next slide" at bounding box center [715, 223] width 27 height 10
click at [550, 154] on img "Gallery" at bounding box center [509, 143] width 140 height 96
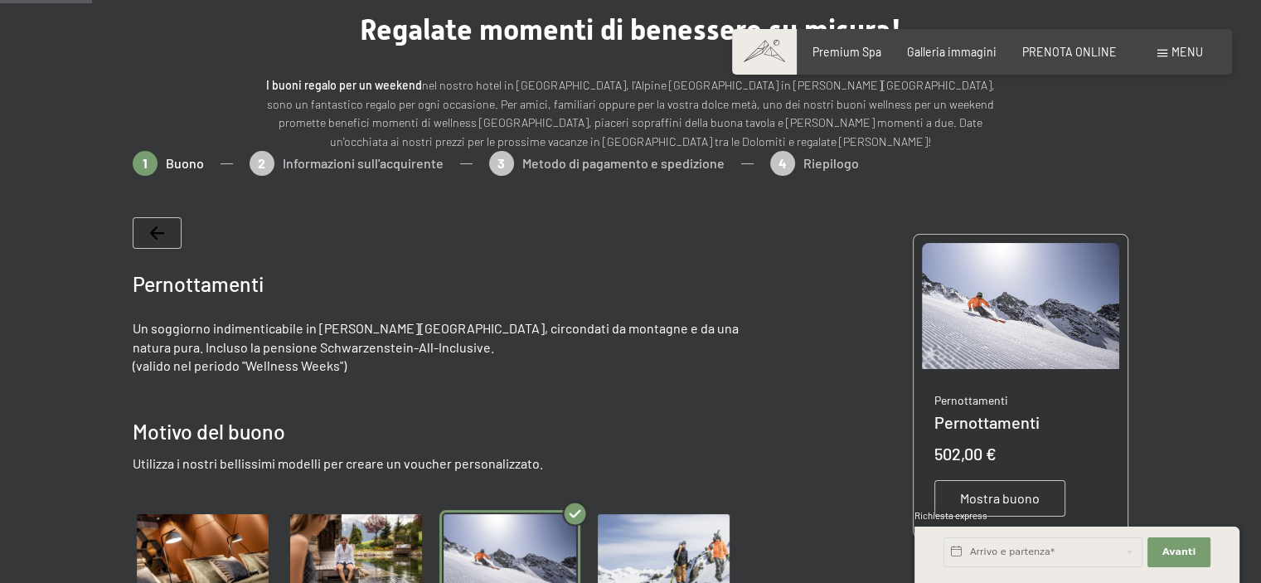
scroll to position [216, 0]
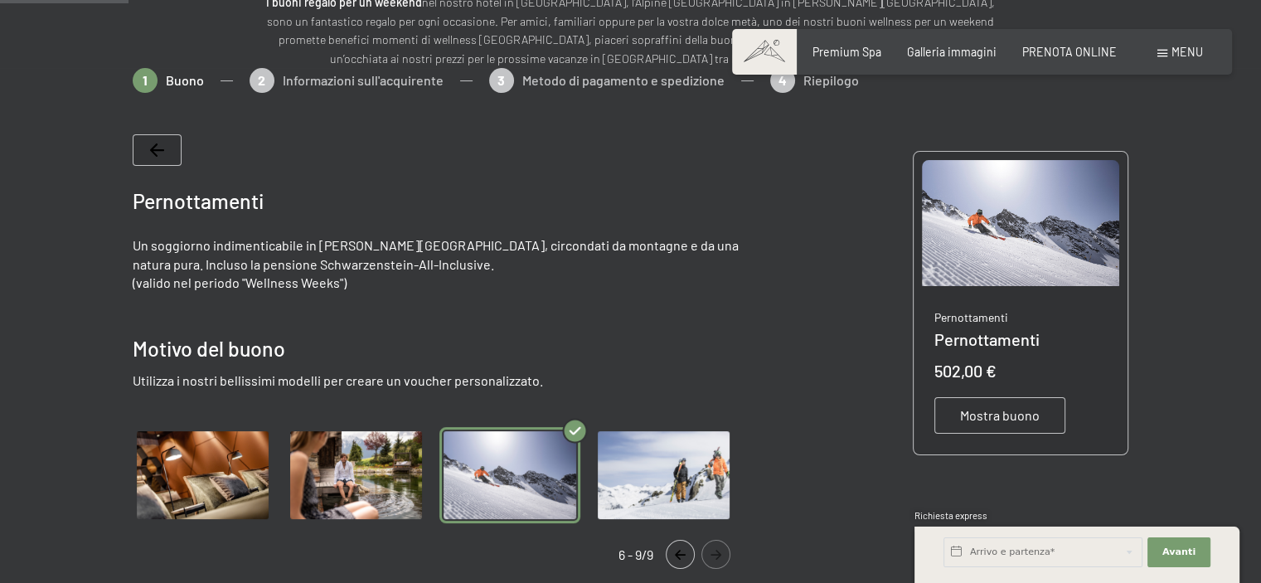
click at [678, 550] on icon "Navigate to previous slide" at bounding box center [679, 555] width 27 height 10
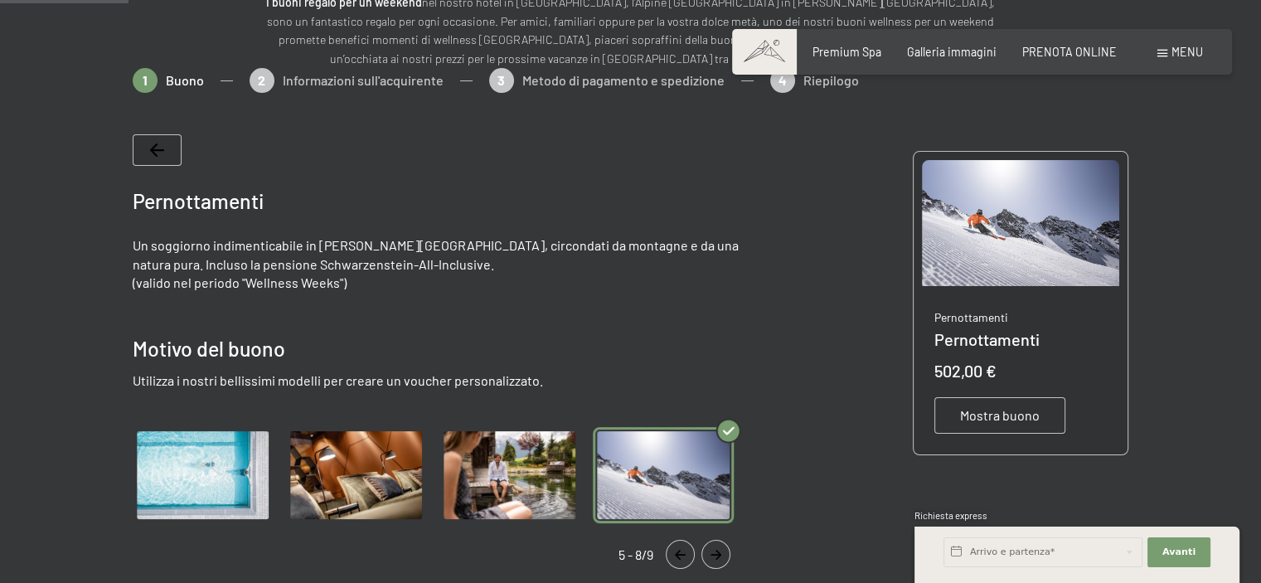
click at [678, 550] on icon "Navigate to previous slide" at bounding box center [679, 555] width 27 height 10
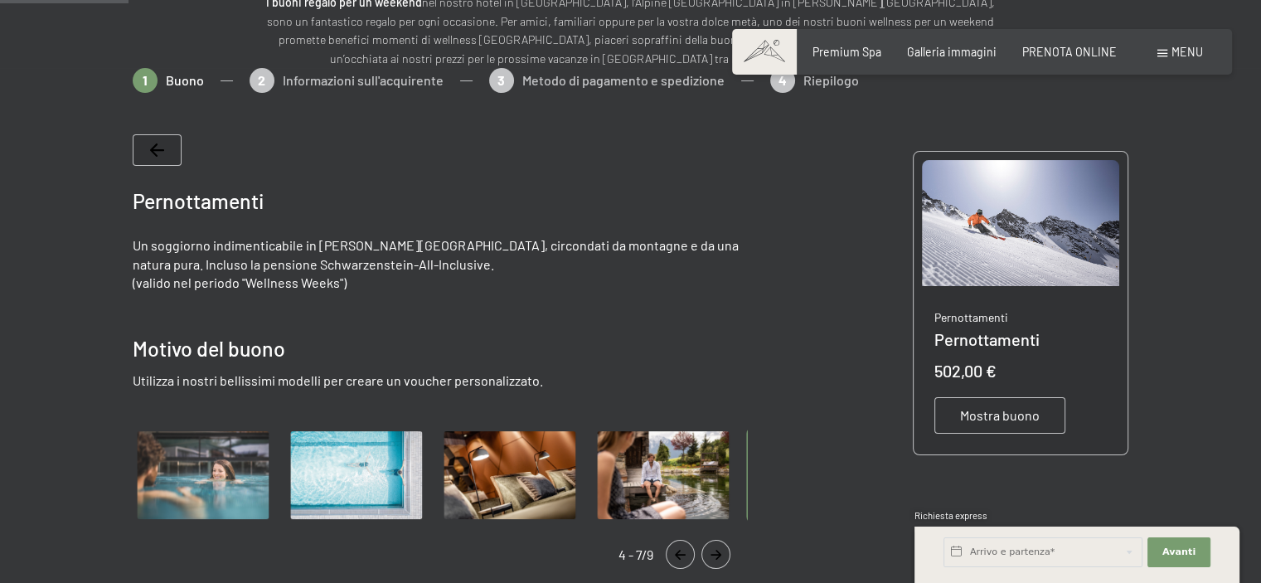
click at [678, 550] on icon "Navigate to previous slide" at bounding box center [679, 555] width 27 height 10
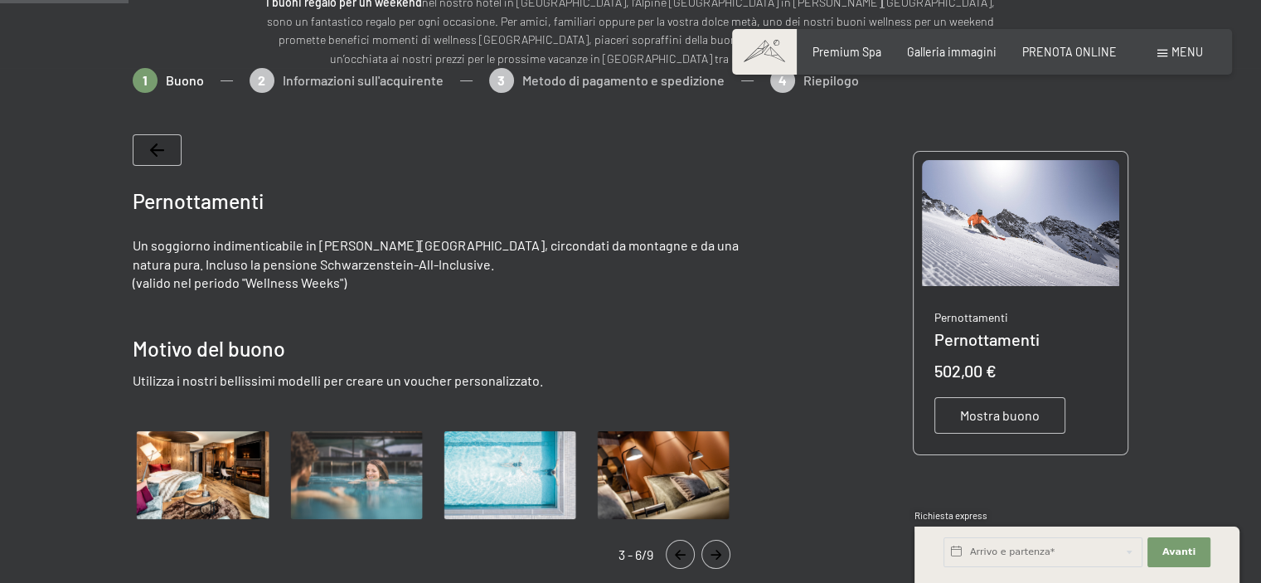
click at [678, 550] on icon "Navigate to previous slide" at bounding box center [679, 555] width 27 height 10
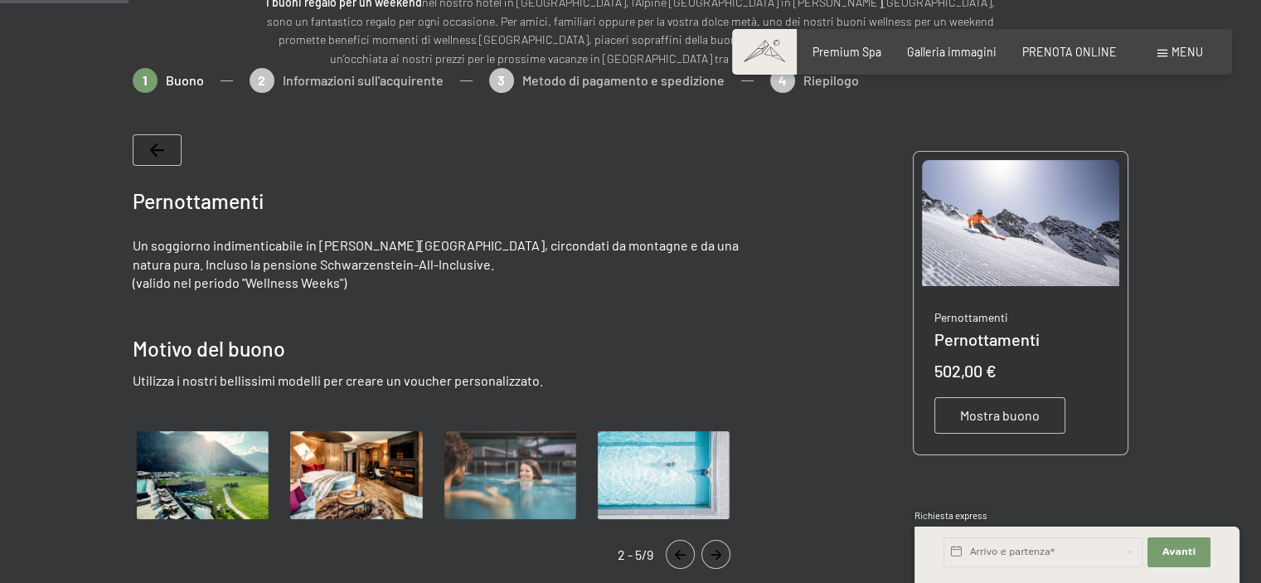
click at [678, 550] on icon "Navigate to previous slide" at bounding box center [679, 555] width 27 height 10
click at [319, 479] on img "Gallery" at bounding box center [356, 475] width 140 height 96
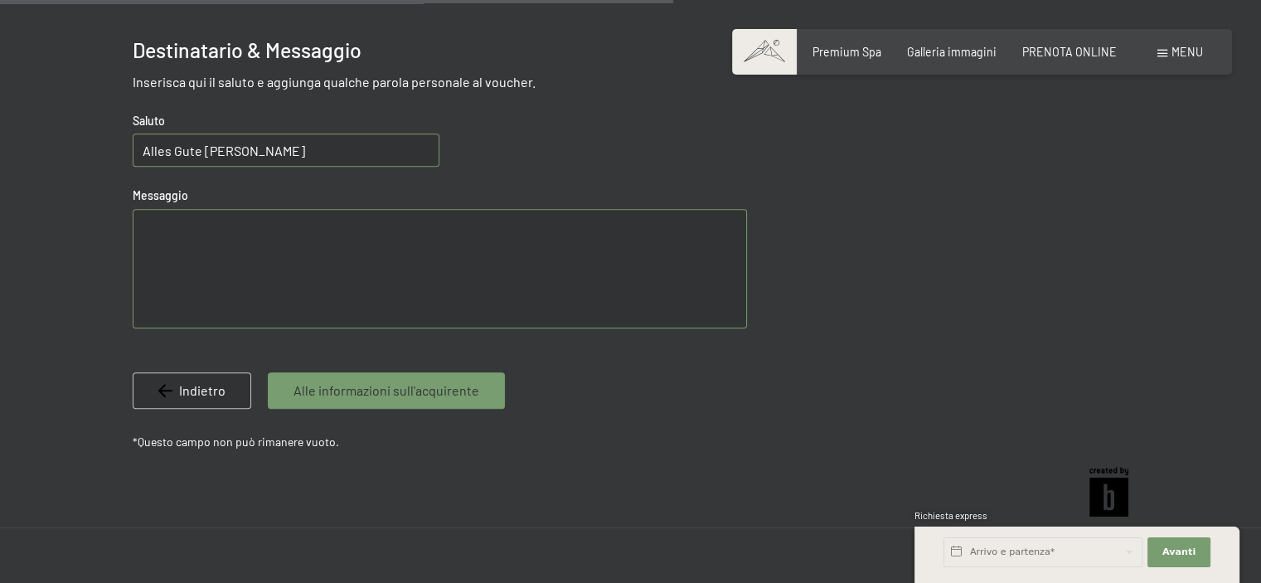
scroll to position [1211, 0]
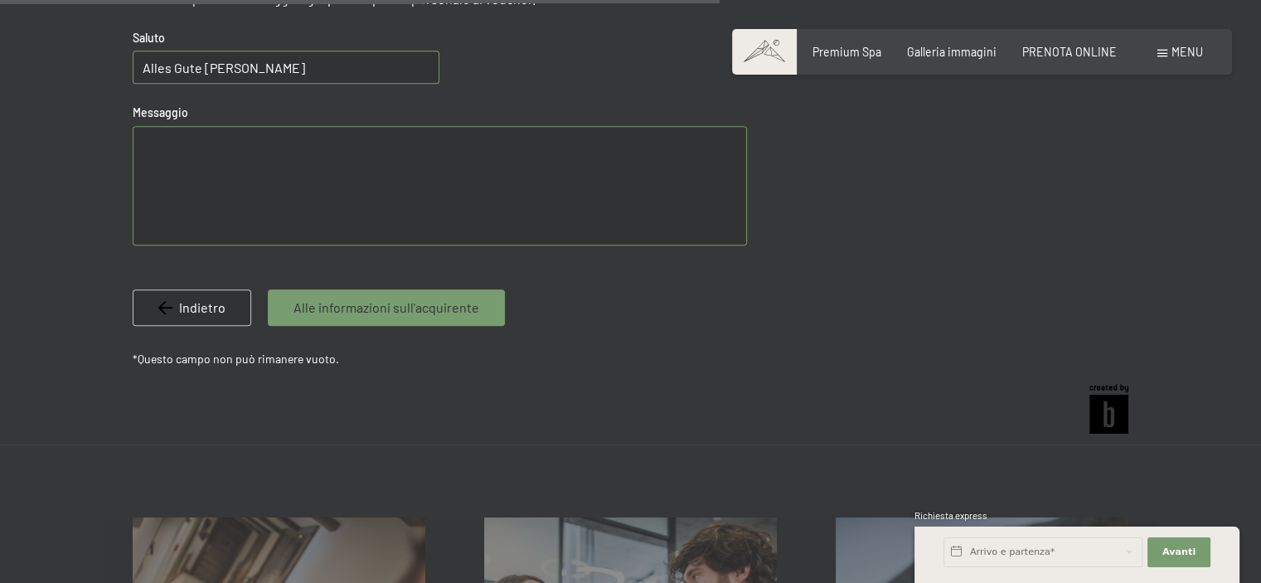
click at [475, 307] on div "Alle informazioni sull'acquirente" at bounding box center [386, 307] width 237 height 36
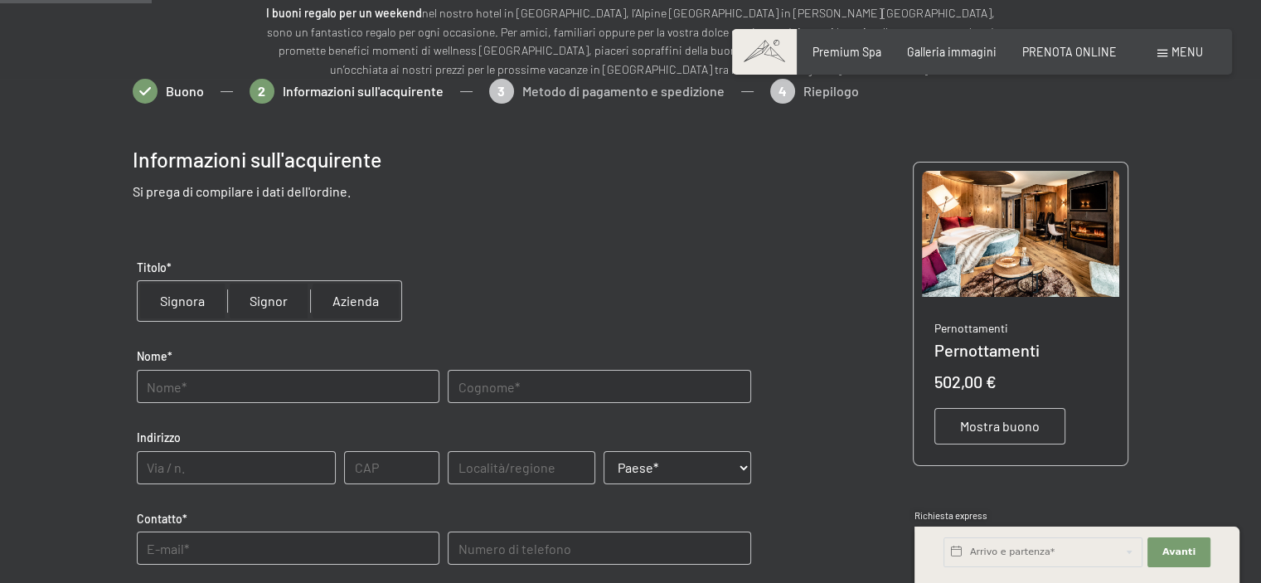
scroll to position [201, 0]
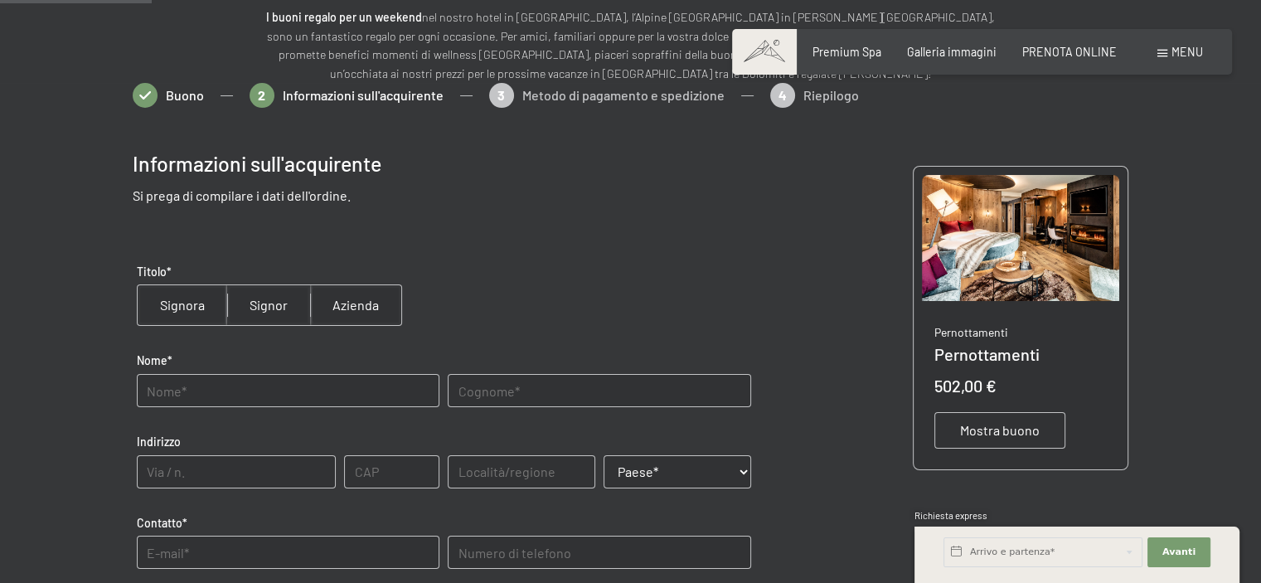
click at [259, 315] on input "radio" at bounding box center [268, 305] width 83 height 40
radio input "true"
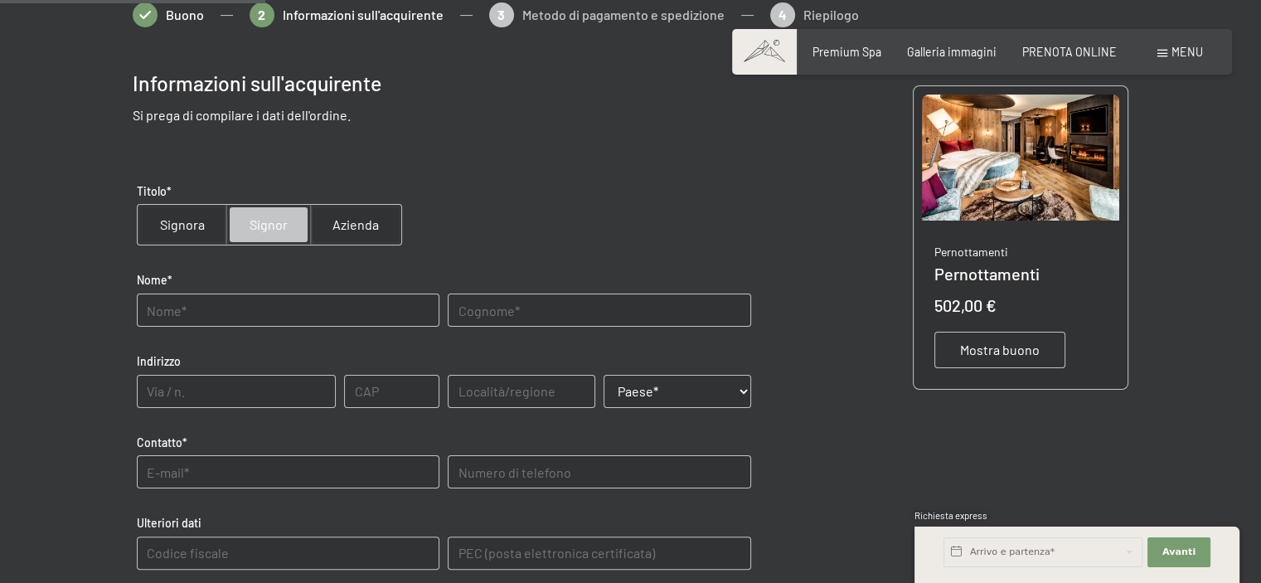
scroll to position [367, 0]
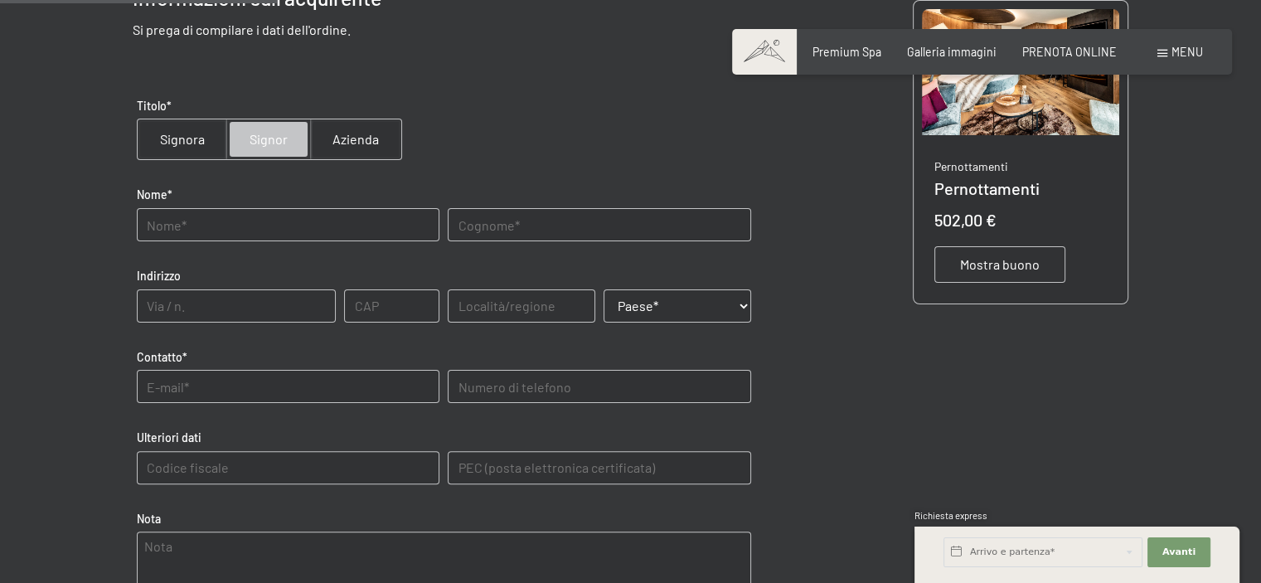
click at [270, 229] on input "text" at bounding box center [288, 224] width 303 height 33
type input "gunther"
type input "ranner"
type input "v"
type input "via palazzina 111/a"
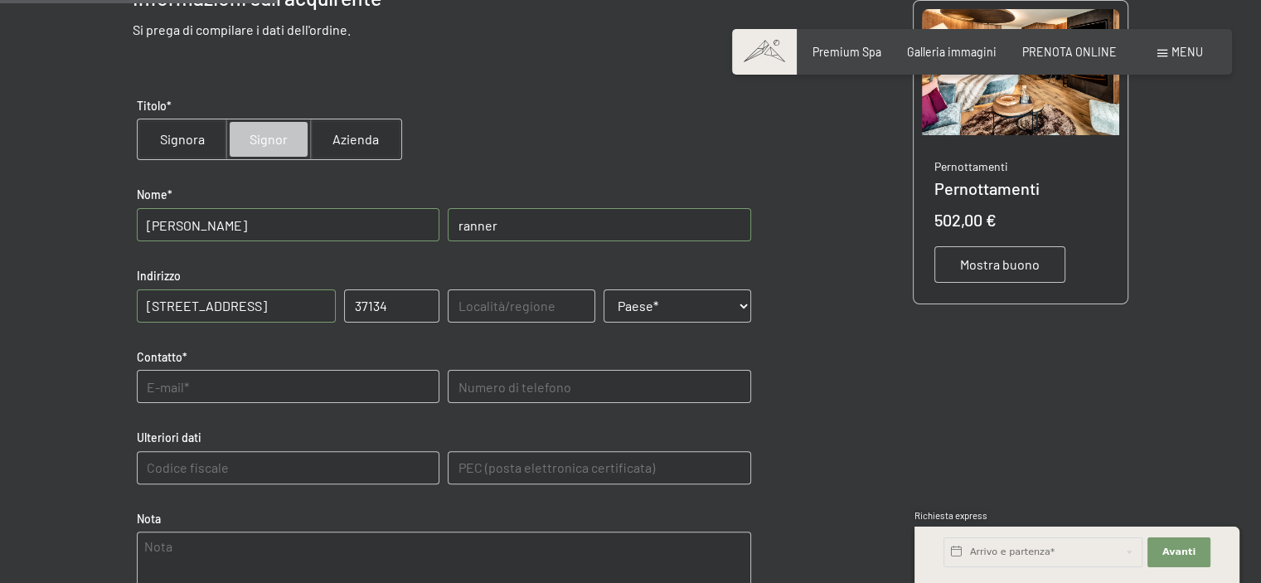
type input "37134"
type input "verona"
click at [737, 302] on select "Paese* Austria Francia Germania Italia Svizzera -------------------------------…" at bounding box center [677, 305] width 148 height 33
select select "ITA"
click at [603, 289] on select "Paese* Austria Francia Germania Italia Svizzera -------------------------------…" at bounding box center [677, 305] width 148 height 33
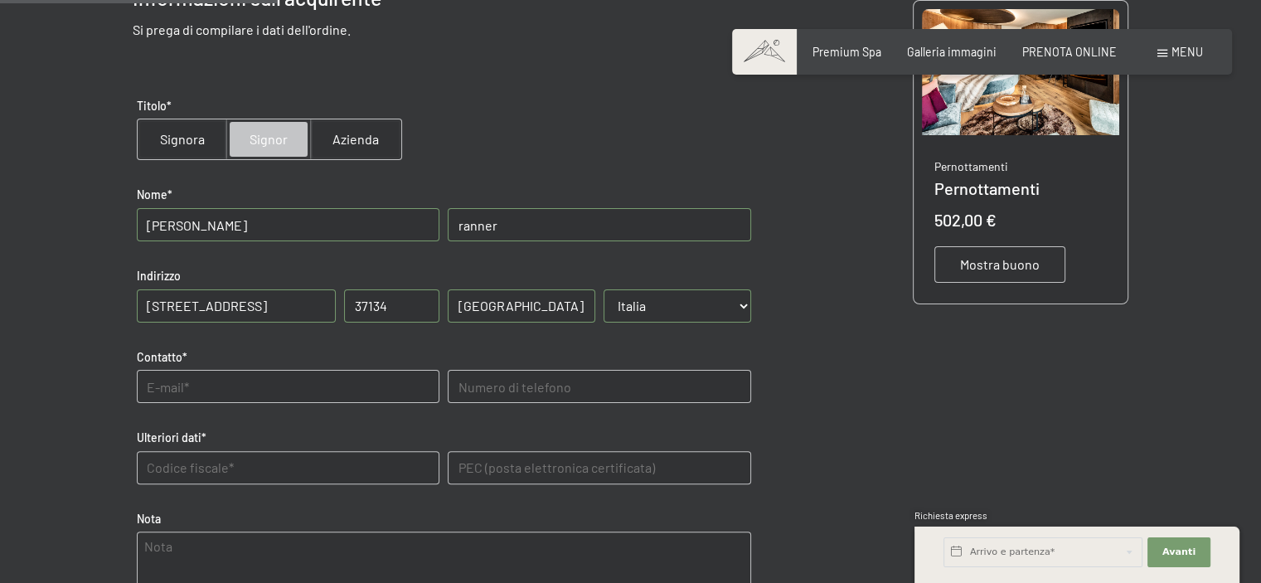
click at [230, 397] on input "text" at bounding box center [288, 386] width 303 height 33
type input "guntherranner@gmail.com"
click at [511, 390] on telefono "text" at bounding box center [599, 386] width 303 height 33
type telefono "3923290490"
click at [182, 465] on dati "text" at bounding box center [288, 467] width 303 height 33
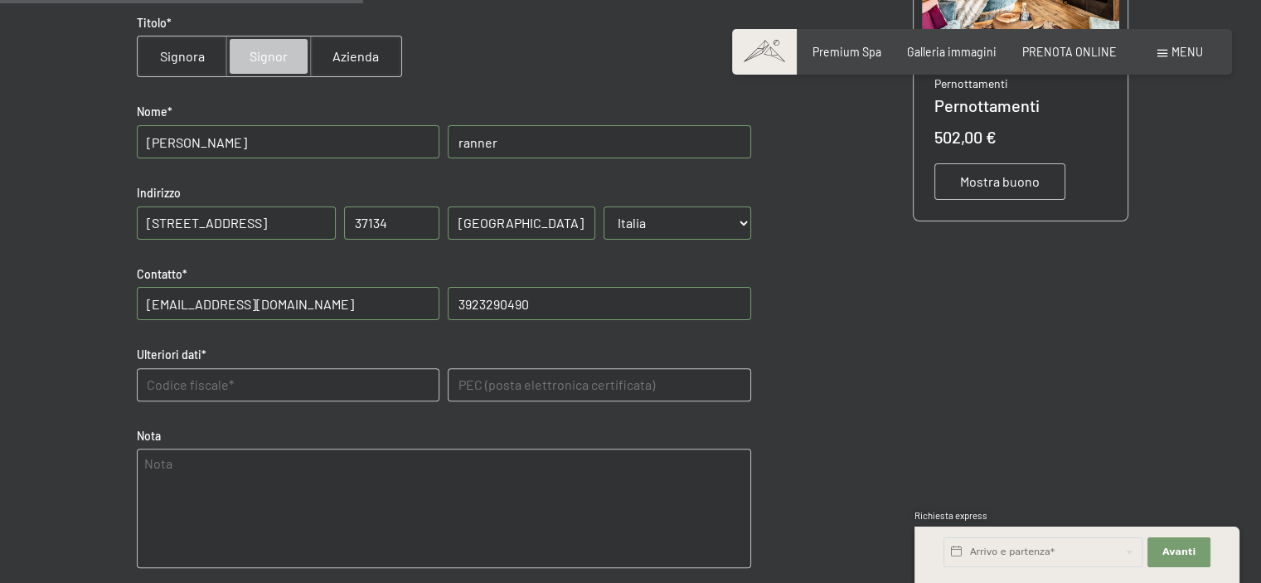
scroll to position [533, 0]
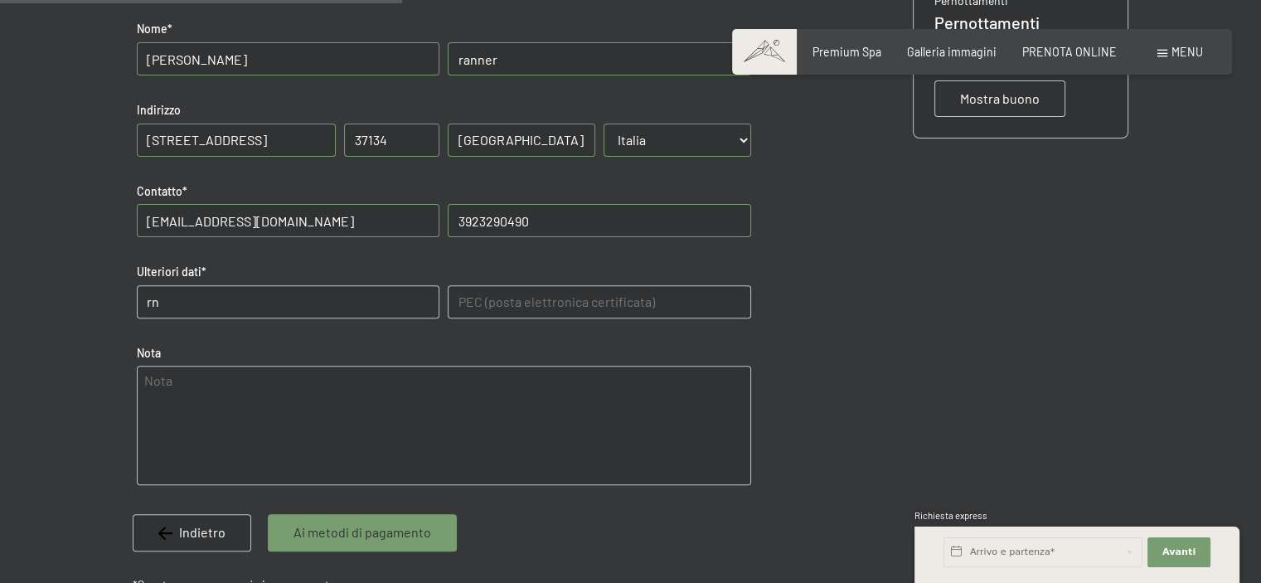
type dati "r"
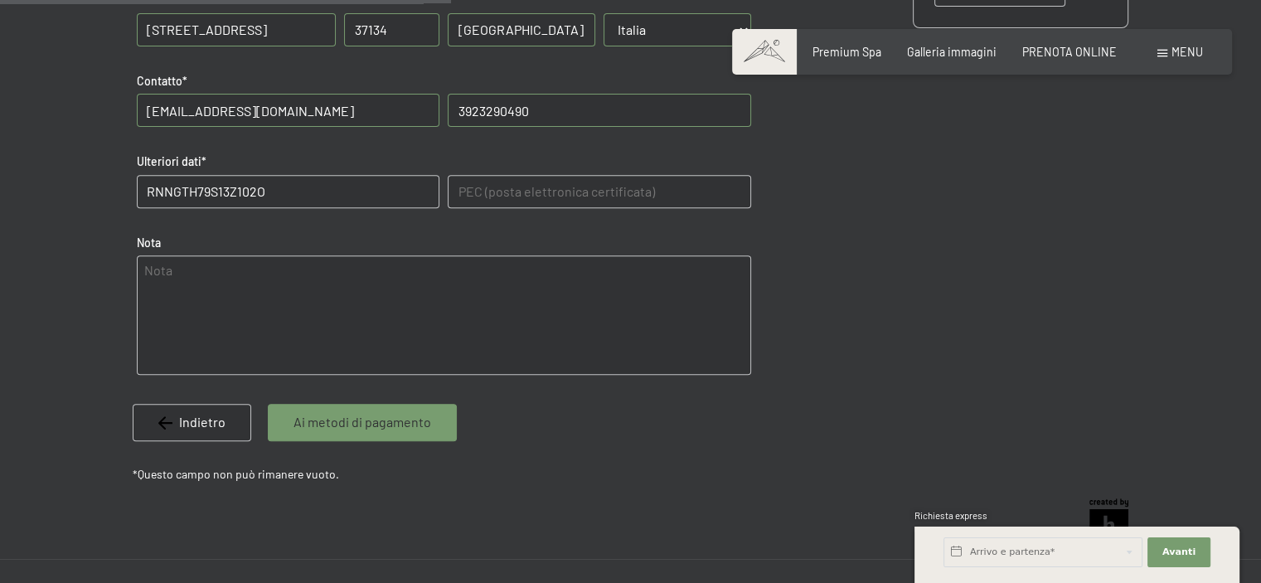
scroll to position [699, 0]
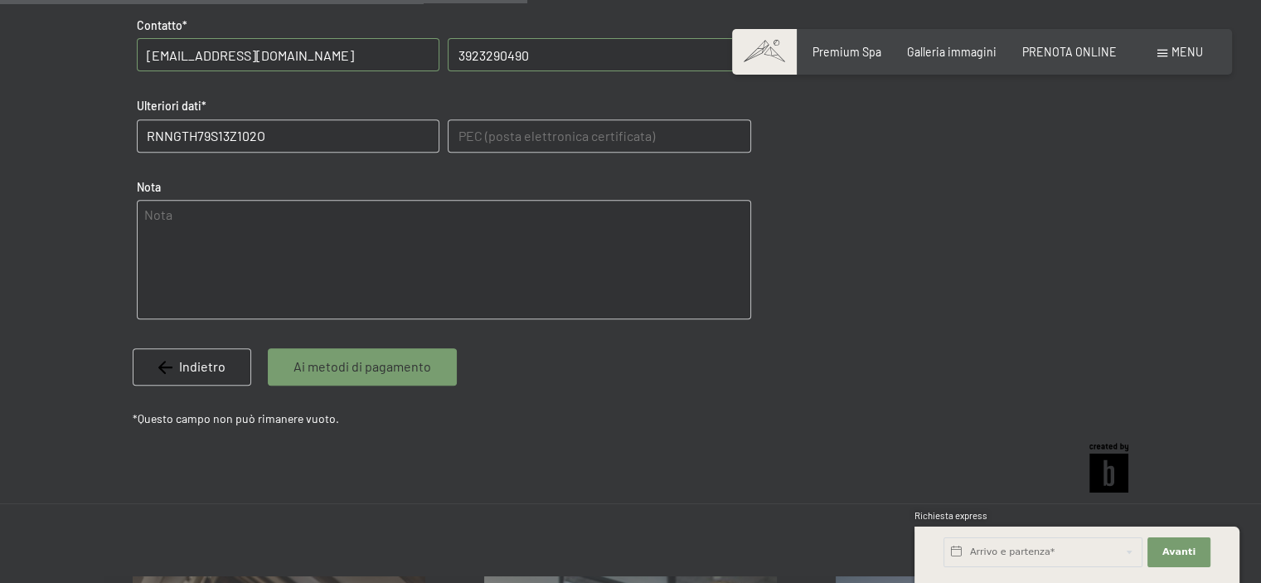
type dati "RNNGTH79S13Z102O"
click at [371, 370] on span "Ai metodi di pagamento" at bounding box center [362, 366] width 138 height 18
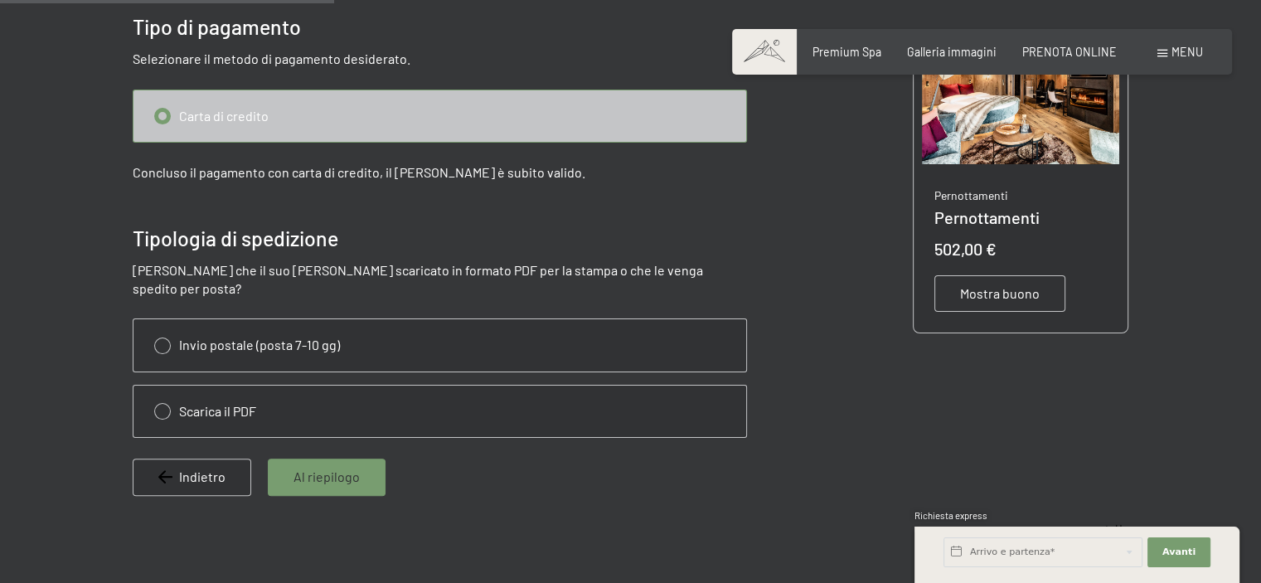
scroll to position [367, 0]
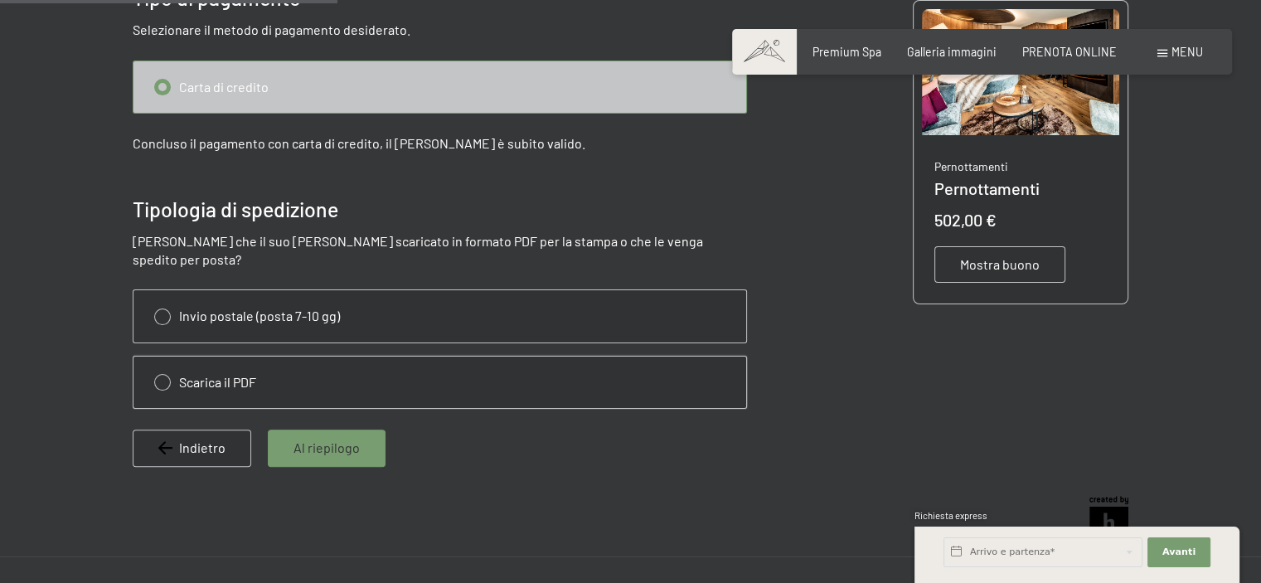
click at [149, 357] on input "radio" at bounding box center [439, 381] width 613 height 51
radio input "true"
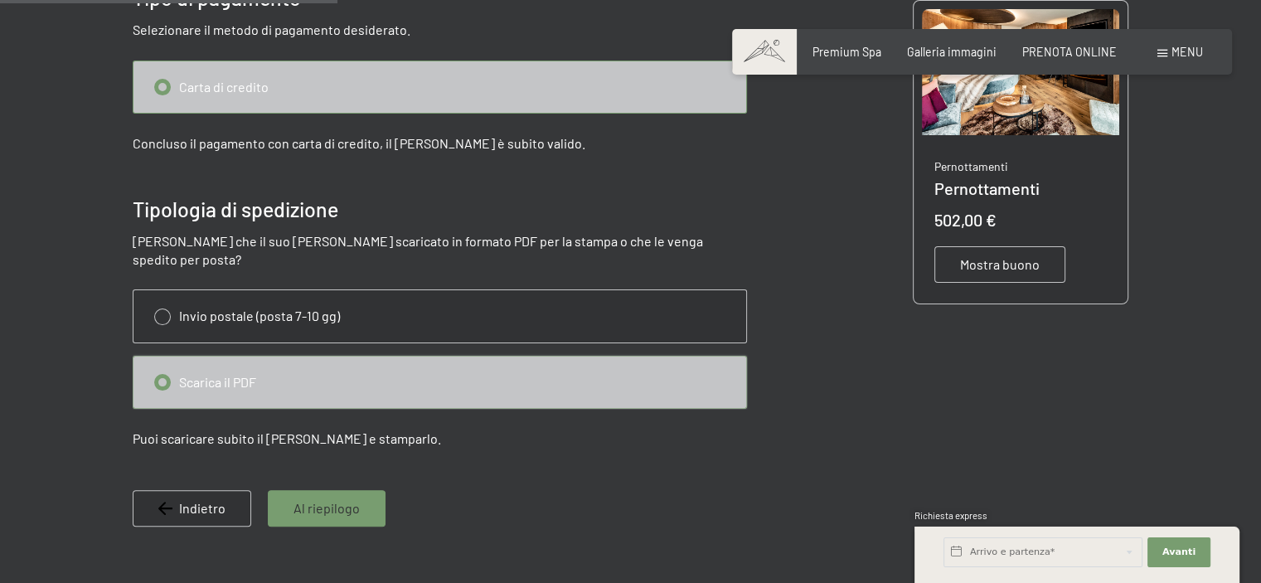
click at [163, 364] on input "radio" at bounding box center [439, 381] width 613 height 51
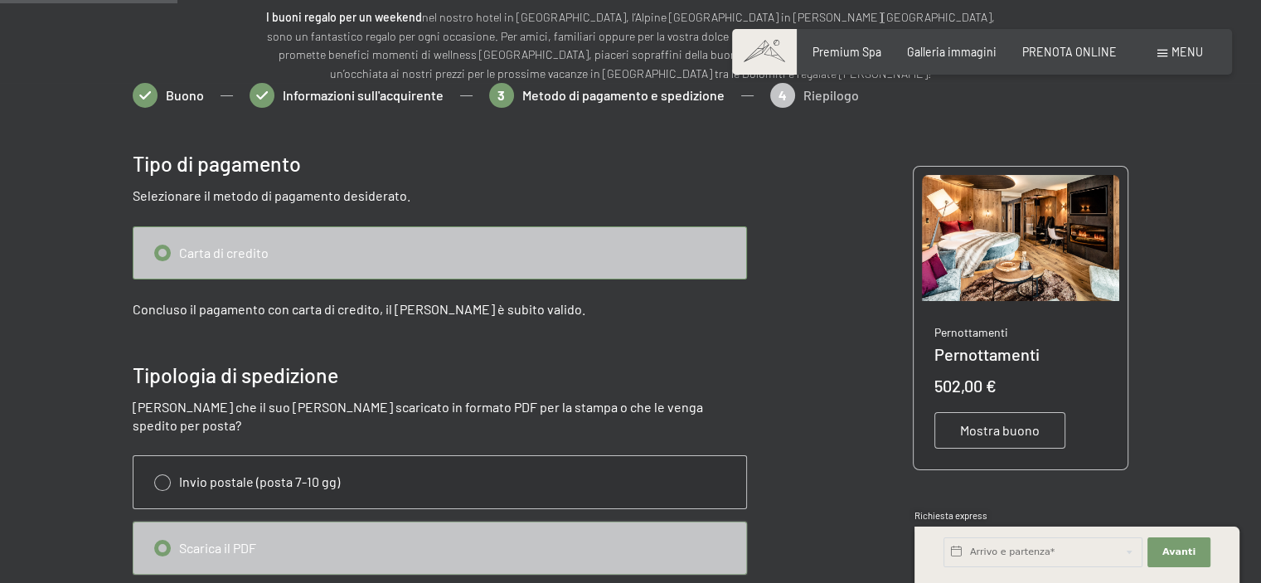
click at [222, 252] on input "radio" at bounding box center [439, 252] width 613 height 51
click at [168, 252] on input "radio" at bounding box center [439, 252] width 613 height 51
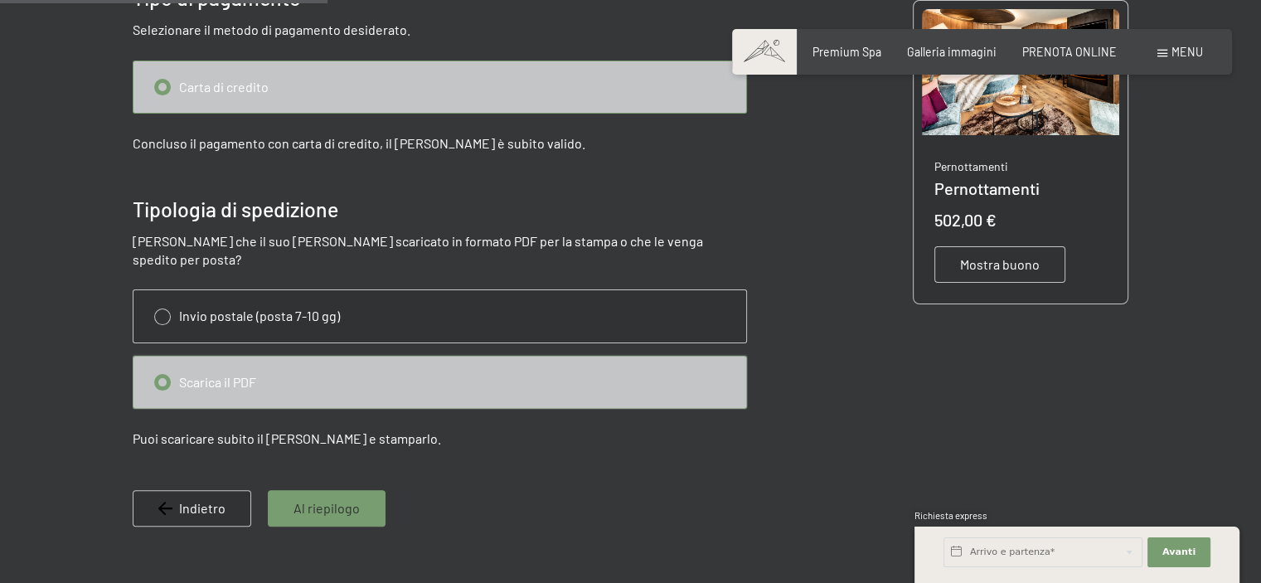
scroll to position [450, 0]
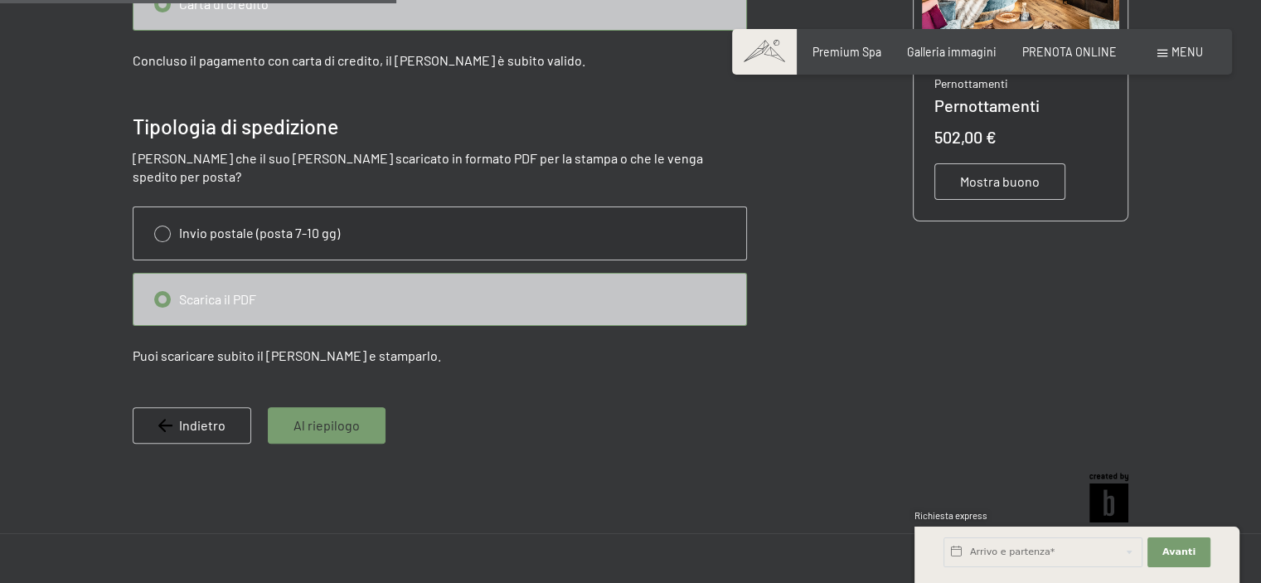
click at [318, 416] on span "Al riepilogo" at bounding box center [326, 425] width 66 height 18
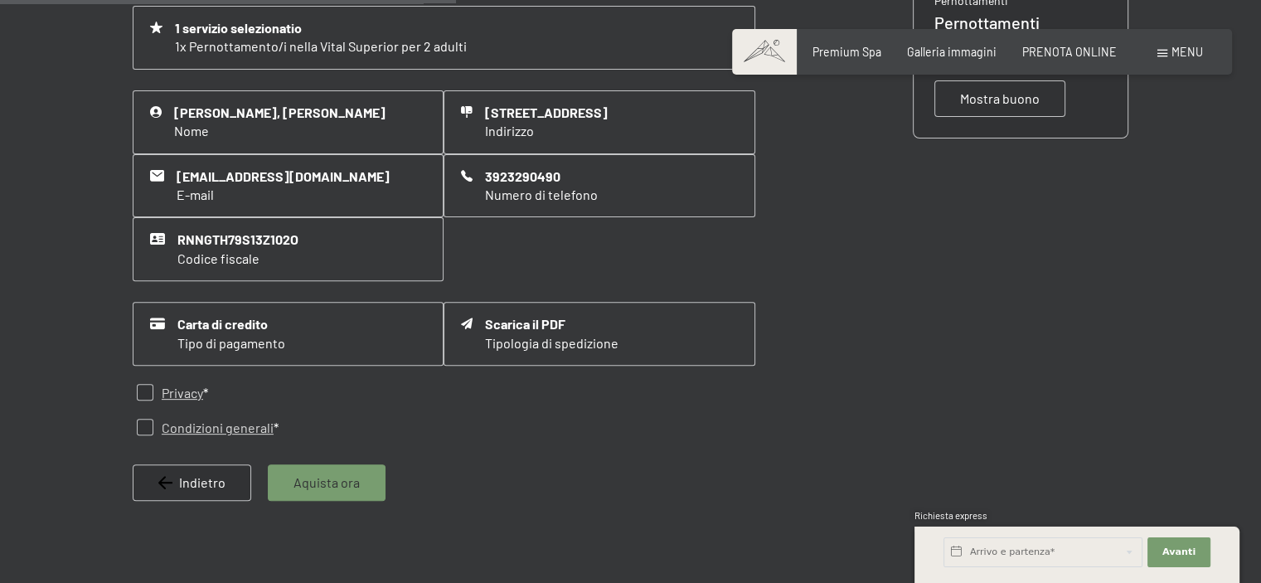
scroll to position [616, 0]
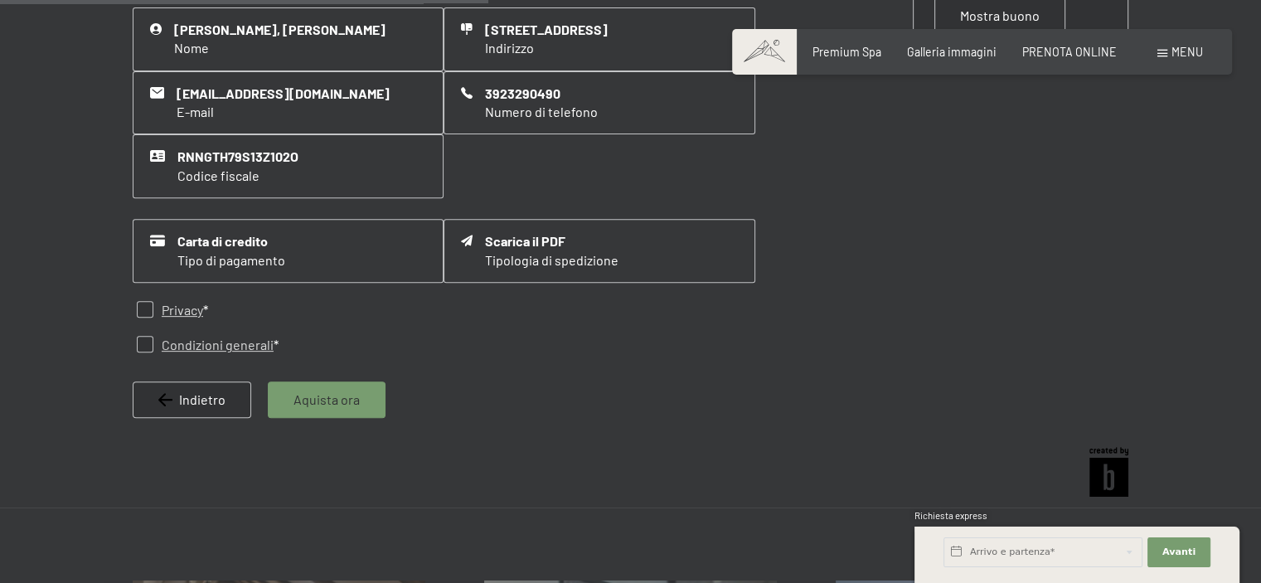
click at [308, 398] on span "Aquista ora" at bounding box center [326, 399] width 66 height 18
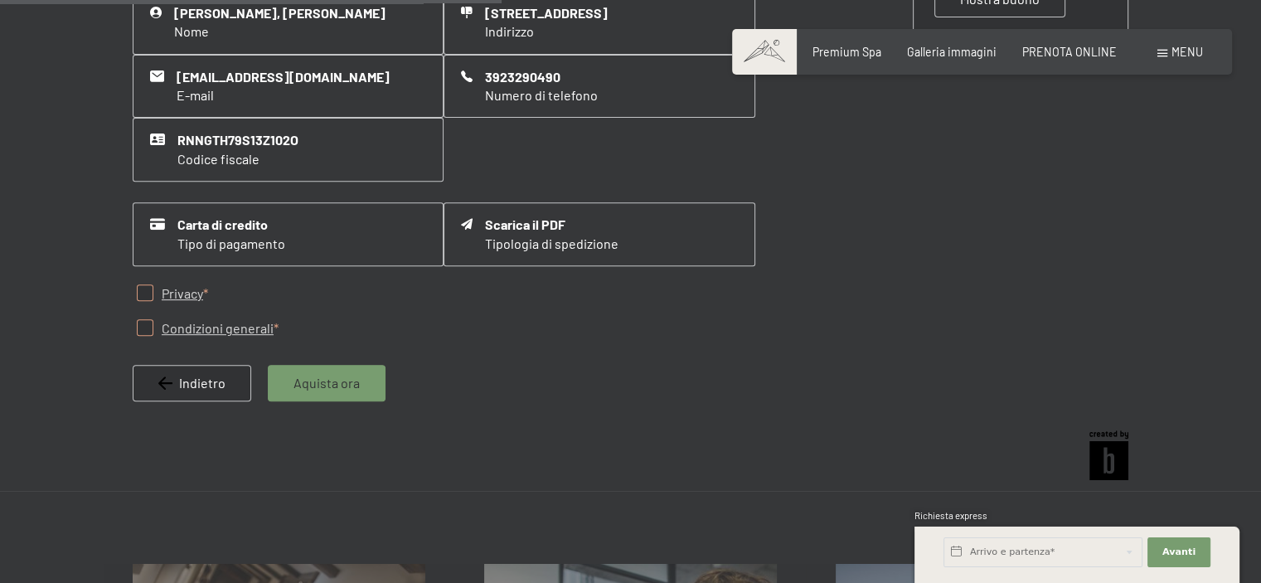
click at [144, 292] on input "checkbox" at bounding box center [145, 292] width 17 height 17
checkbox input "true"
click at [146, 328] on input "checkbox" at bounding box center [145, 327] width 17 height 17
checkbox input "true"
click at [288, 391] on div "Aquista ora" at bounding box center [327, 383] width 118 height 36
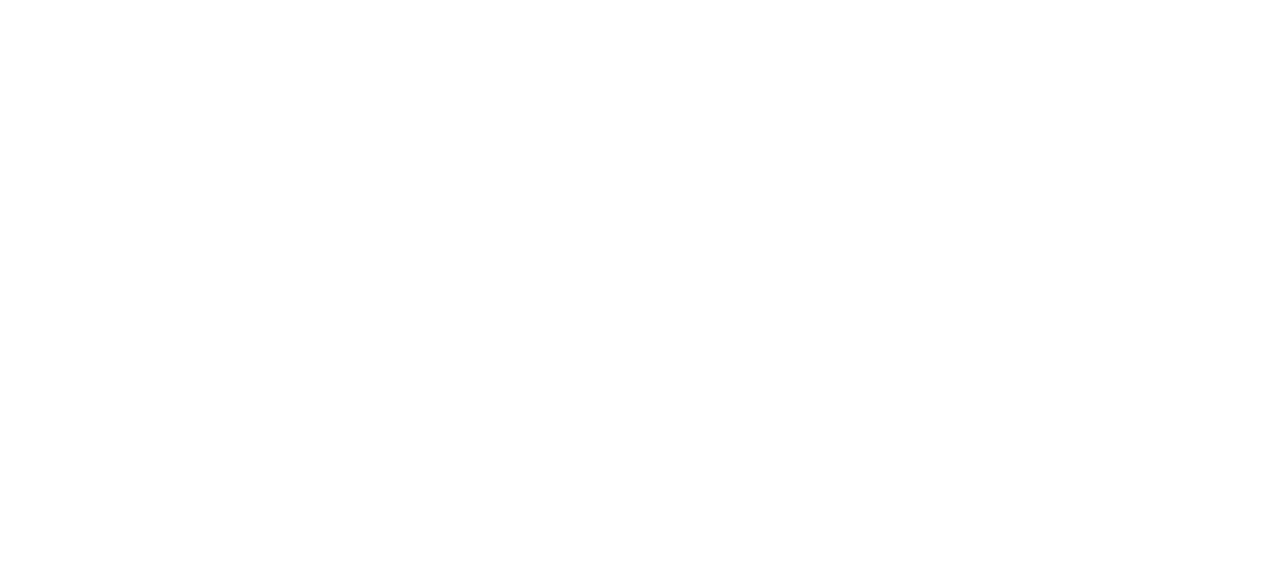
scroll to position [0, 0]
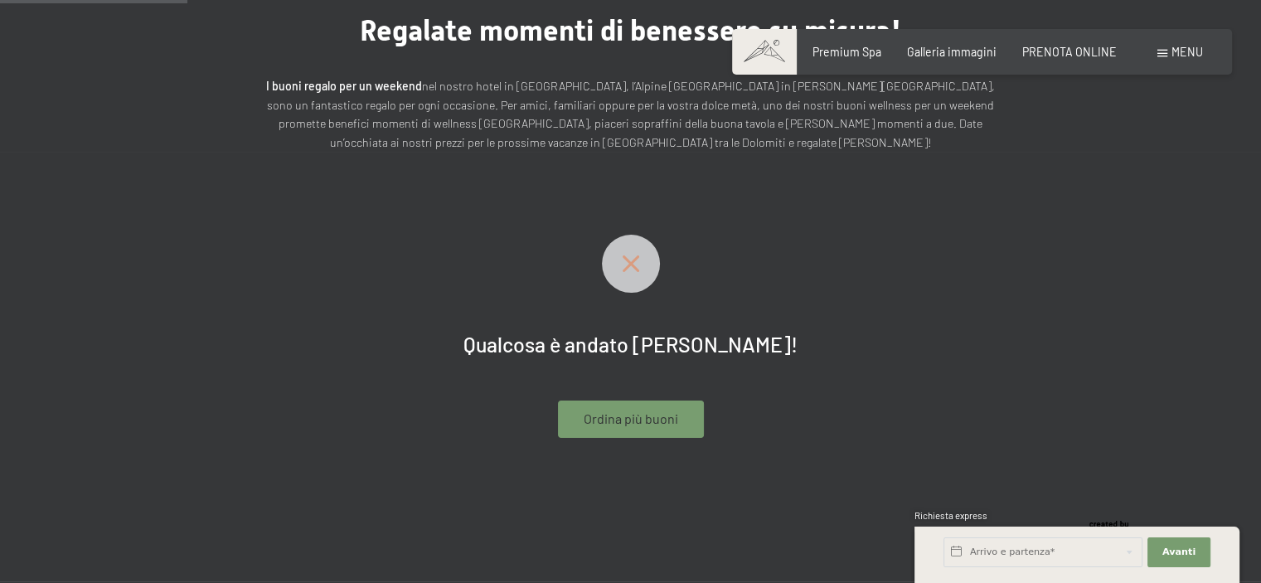
scroll to position [166, 0]
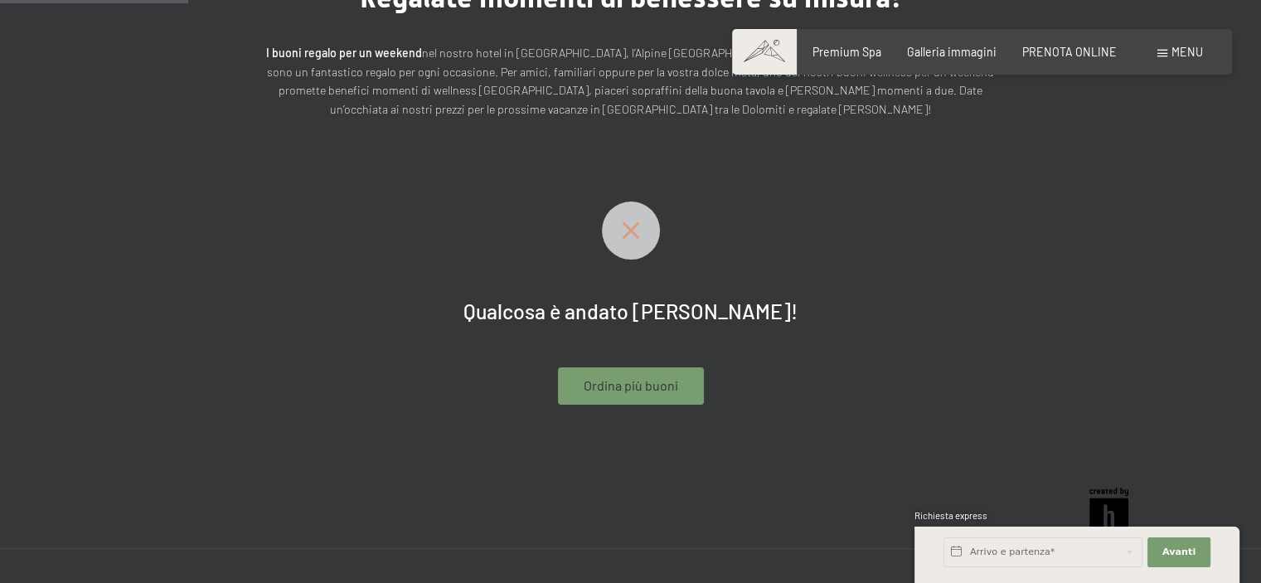
click at [626, 230] on icon at bounding box center [631, 230] width 58 height 17
click at [631, 382] on span "Ordina più buoni" at bounding box center [631, 385] width 94 height 18
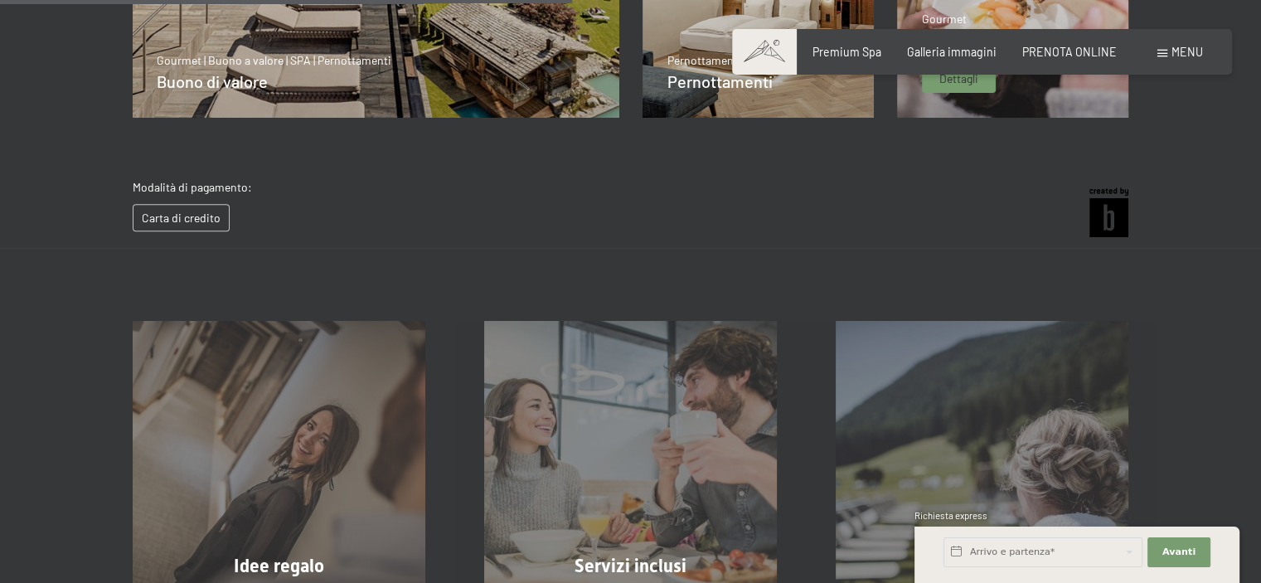
scroll to position [699, 0]
